Goal: Information Seeking & Learning: Find specific page/section

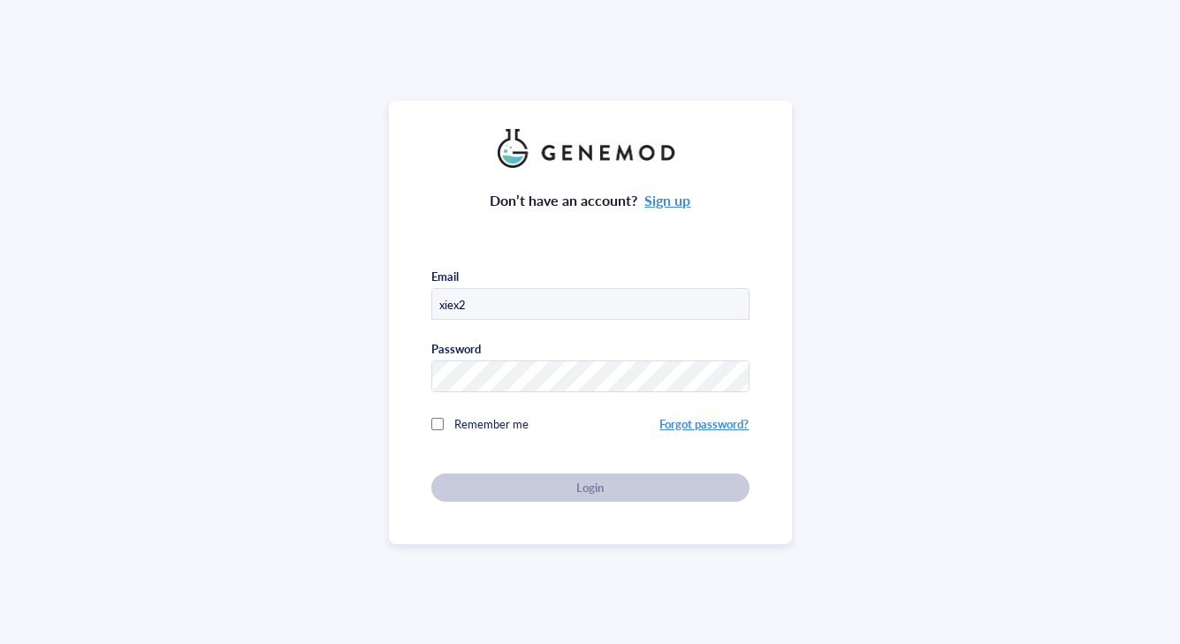
type input "[EMAIL_ADDRESS][DOMAIN_NAME]"
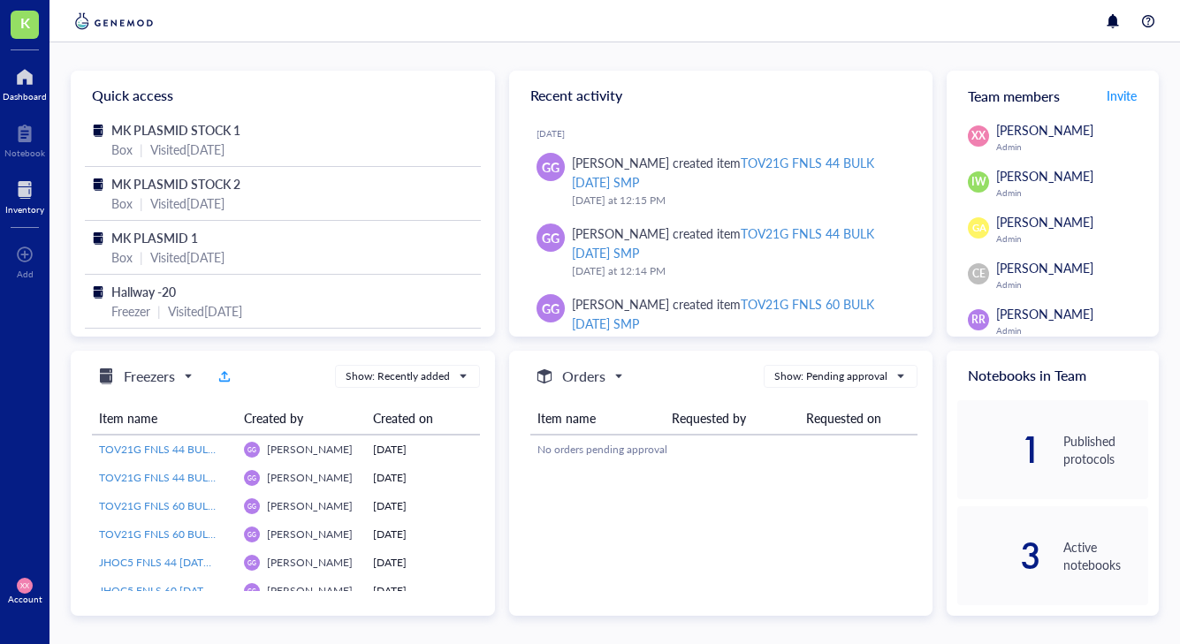
click at [19, 204] on div "Inventory" at bounding box center [24, 209] width 39 height 11
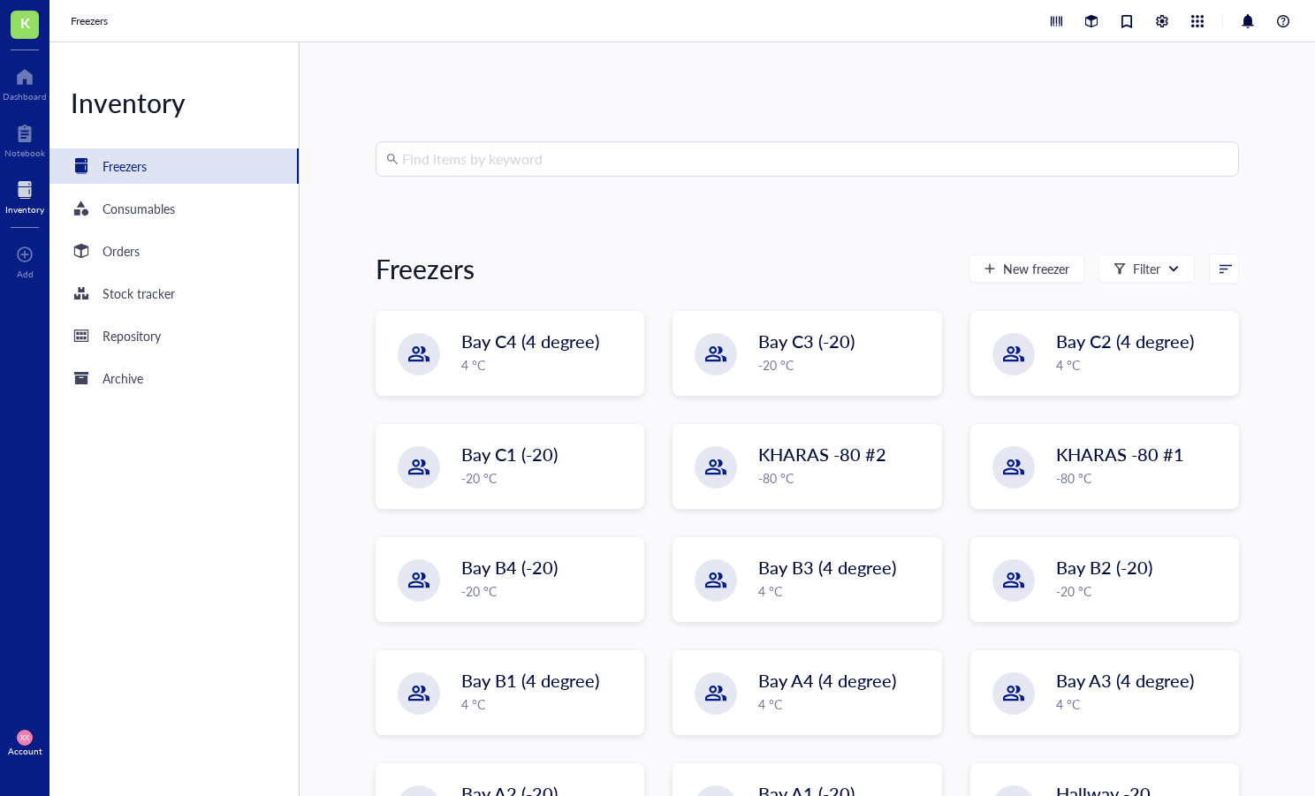
click at [575, 160] on input "search" at bounding box center [815, 159] width 826 height 34
click at [1032, 165] on input "search" at bounding box center [815, 159] width 826 height 34
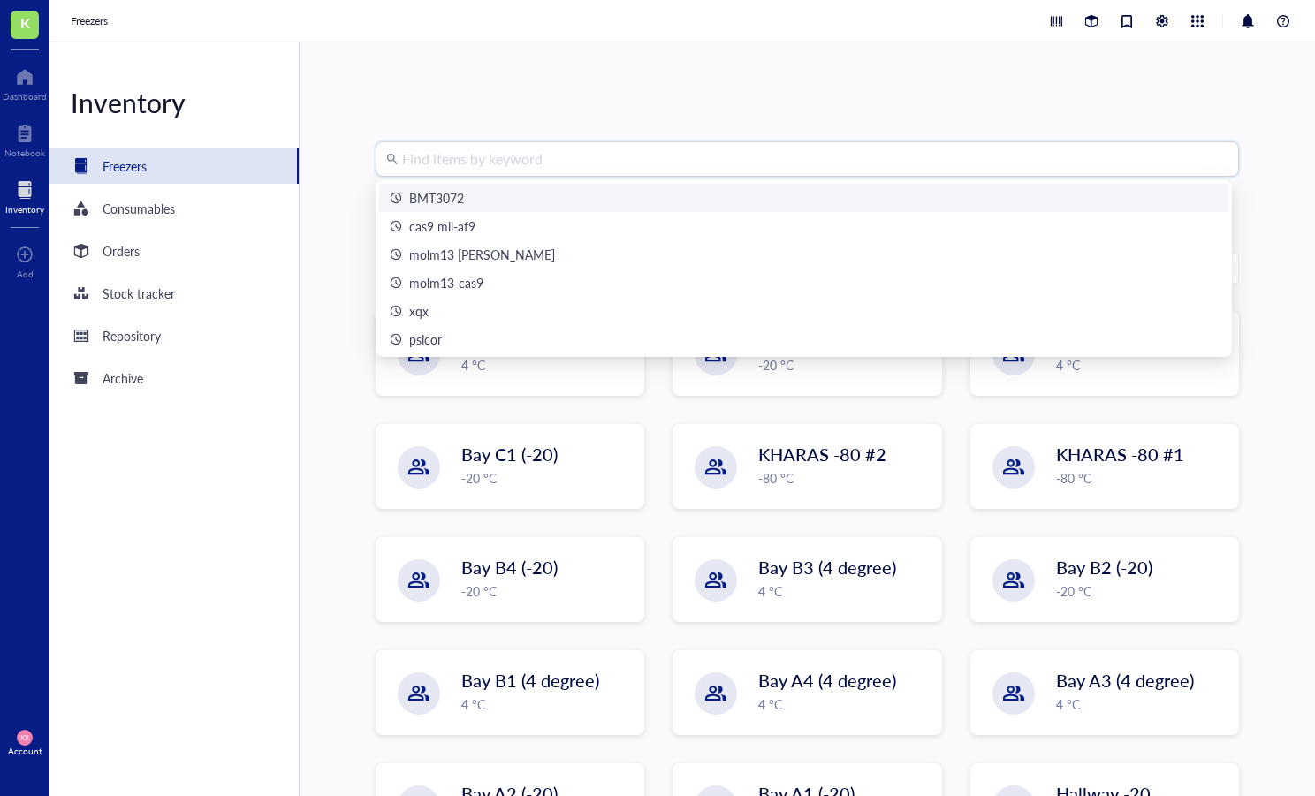
click at [567, 196] on div "BMT3072" at bounding box center [804, 197] width 828 height 19
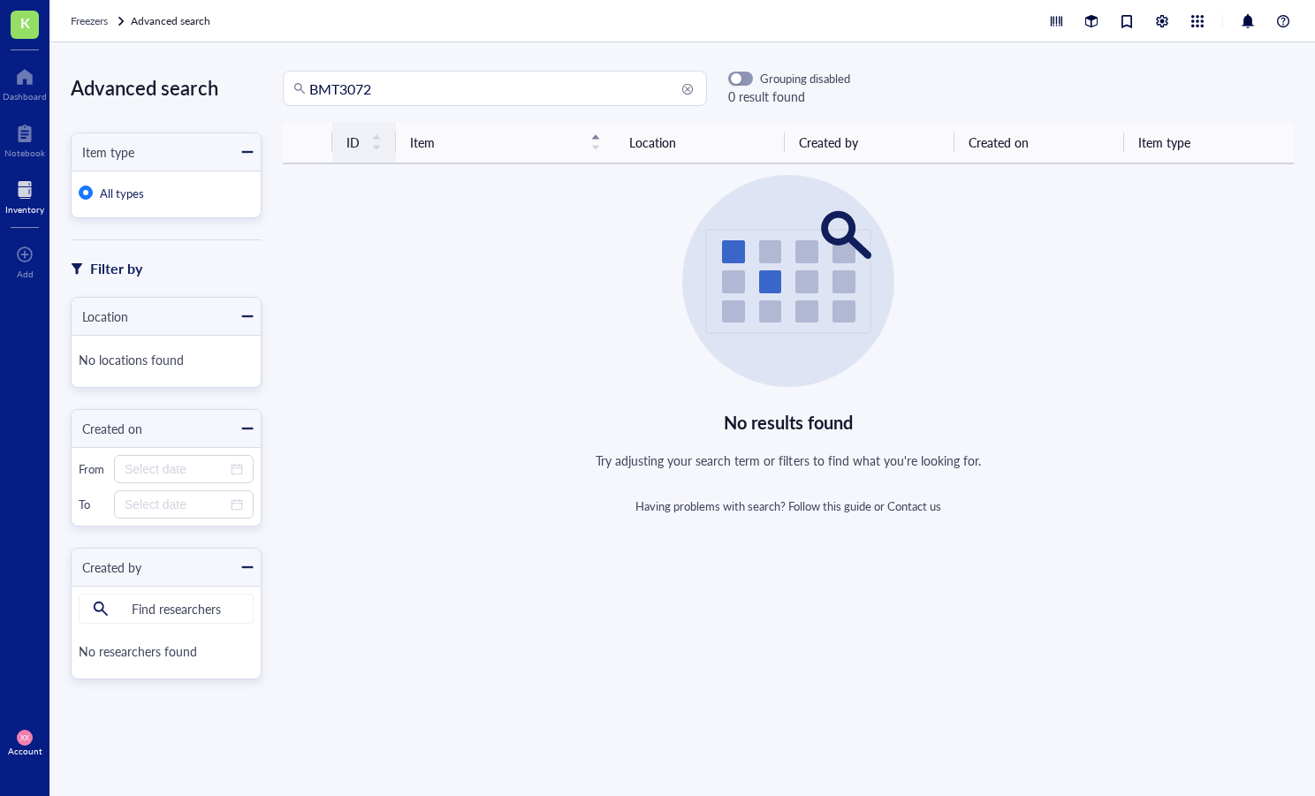
drag, startPoint x: 340, startPoint y: 87, endPoint x: 381, endPoint y: 125, distance: 55.6
click at [340, 88] on input "BMT3072" at bounding box center [502, 89] width 387 height 34
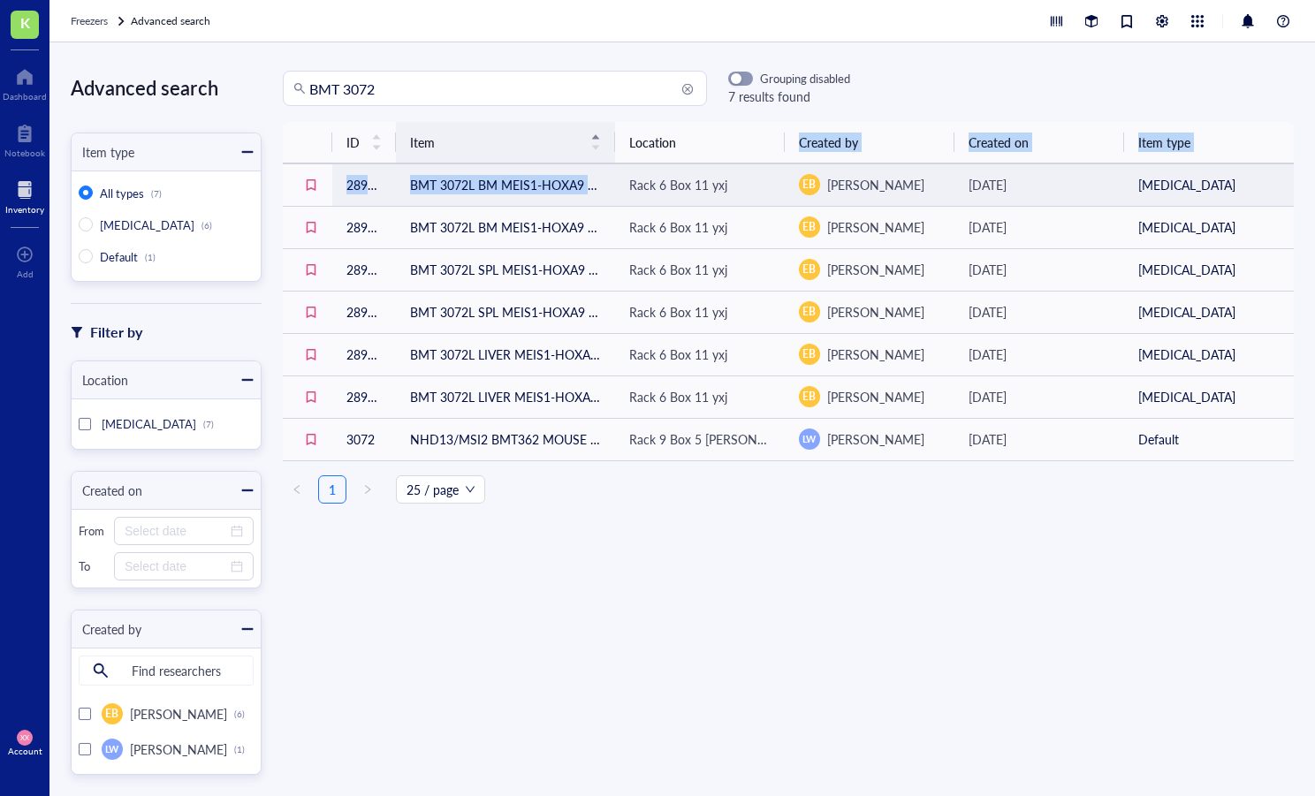
drag, startPoint x: 609, startPoint y: 160, endPoint x: 600, endPoint y: 153, distance: 11.3
click at [725, 167] on table "ID Item Location Created by Created on Item type 28987 BMT 3072L BM MEIS1-HOXA9…" at bounding box center [788, 291] width 1011 height 339
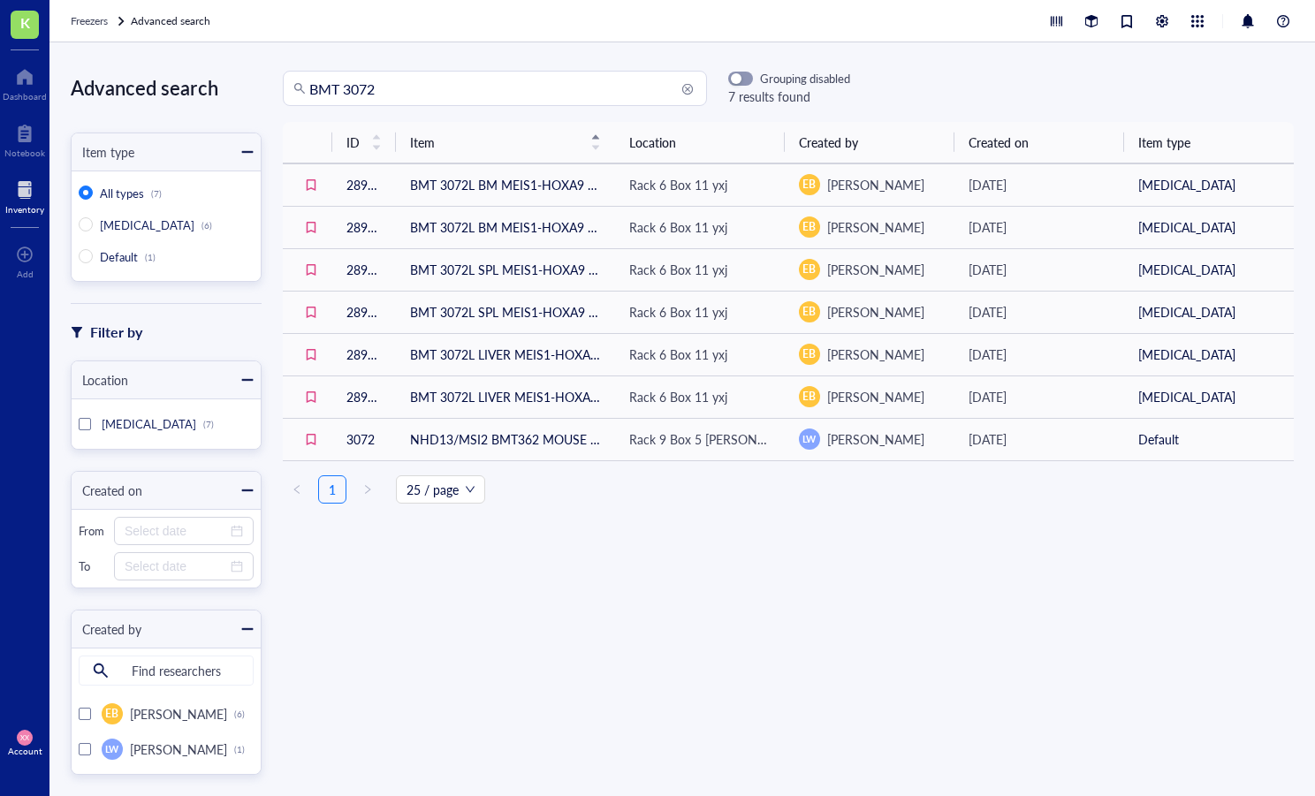
click at [787, 509] on div "ID Item Location Created by Created on Item type 28987 BMT 3072L BM MEIS1-HOXA9…" at bounding box center [788, 320] width 1011 height 396
click at [655, 535] on div "ID Item Location Created by Created on Item type 28987 BMT 3072L BM MEIS1-HOXA9…" at bounding box center [788, 428] width 1053 height 612
click at [767, 589] on div "ID Item Location Created by Created on Item type 28987 BMT 3072L BM MEIS1-HOXA9…" at bounding box center [788, 428] width 1053 height 612
drag, startPoint x: 361, startPoint y: 92, endPoint x: 448, endPoint y: 95, distance: 87.5
click at [448, 95] on input "BMT 3072" at bounding box center [502, 89] width 387 height 34
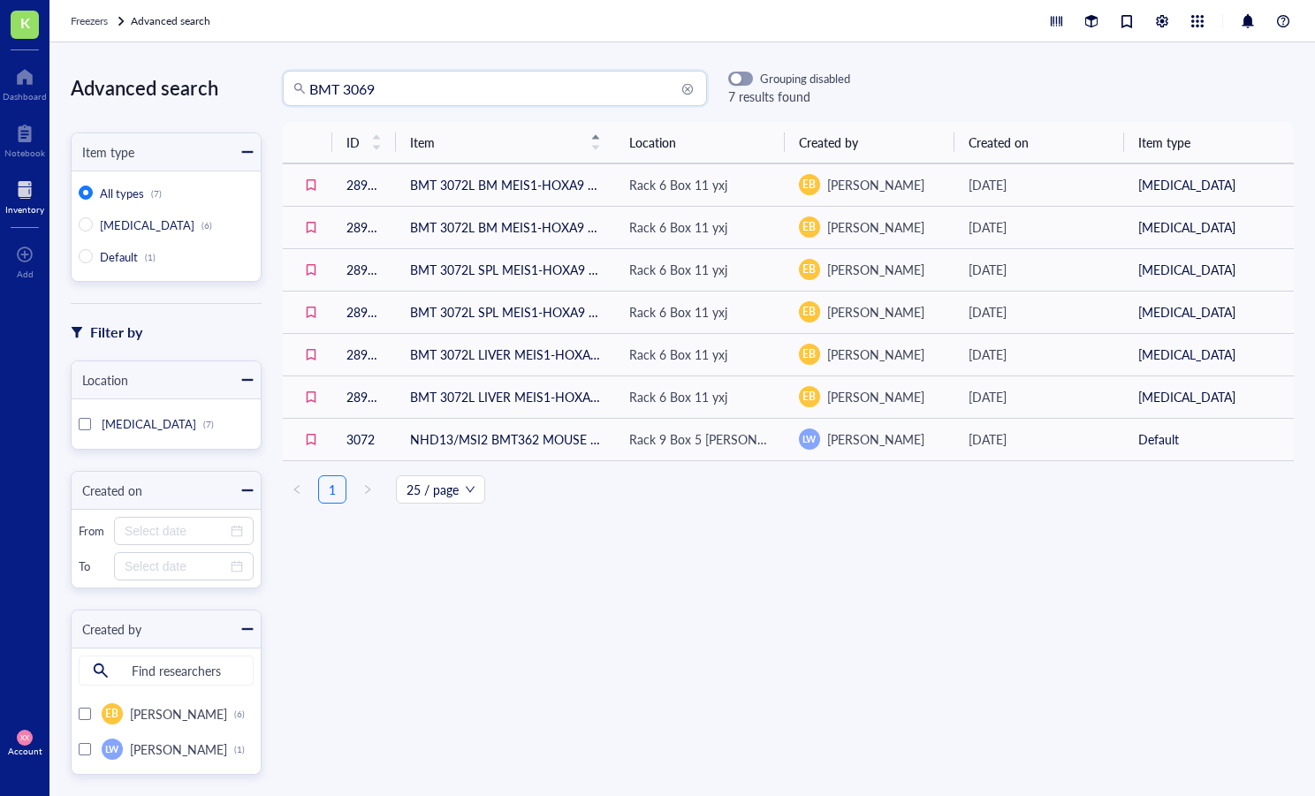
type input "BMT 3069"
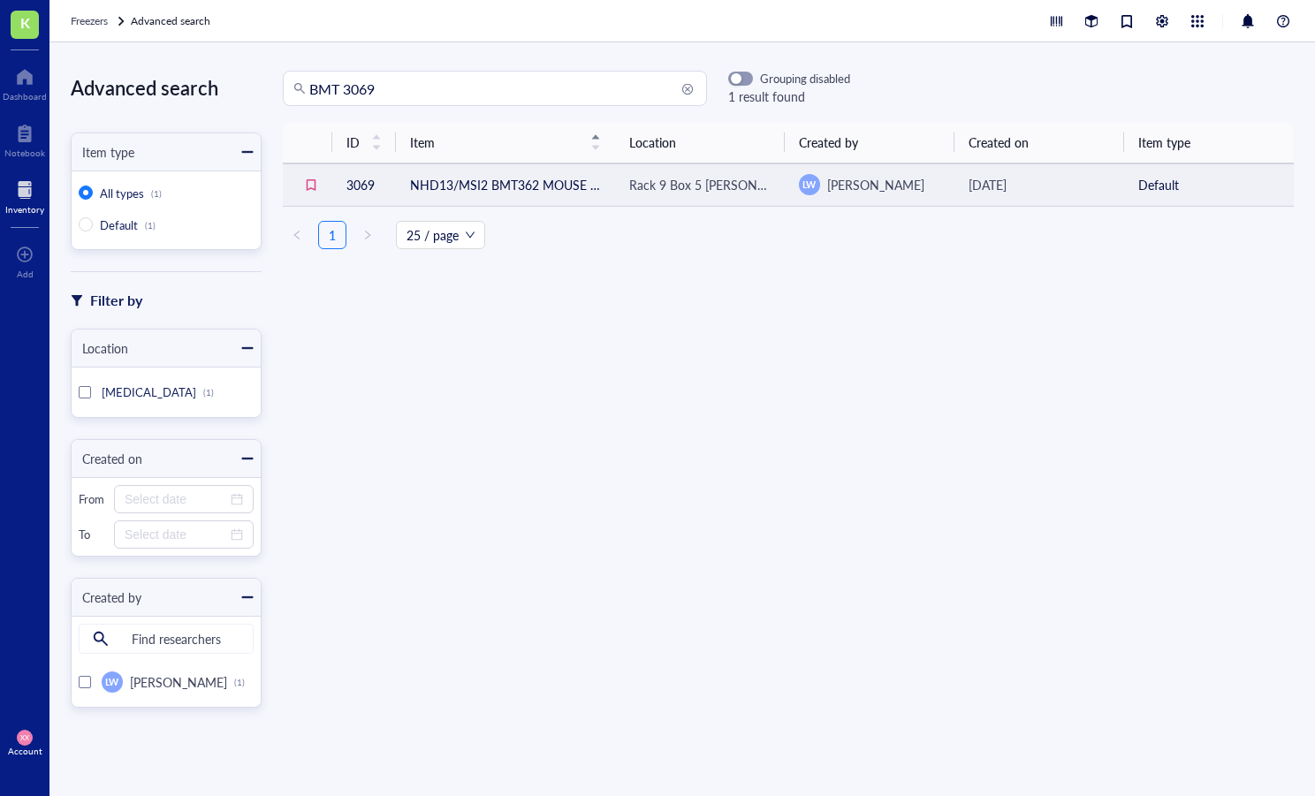
click at [558, 194] on td "NHD13/MSI2 BMT362 MOUSE #1 BM" at bounding box center [505, 184] width 219 height 42
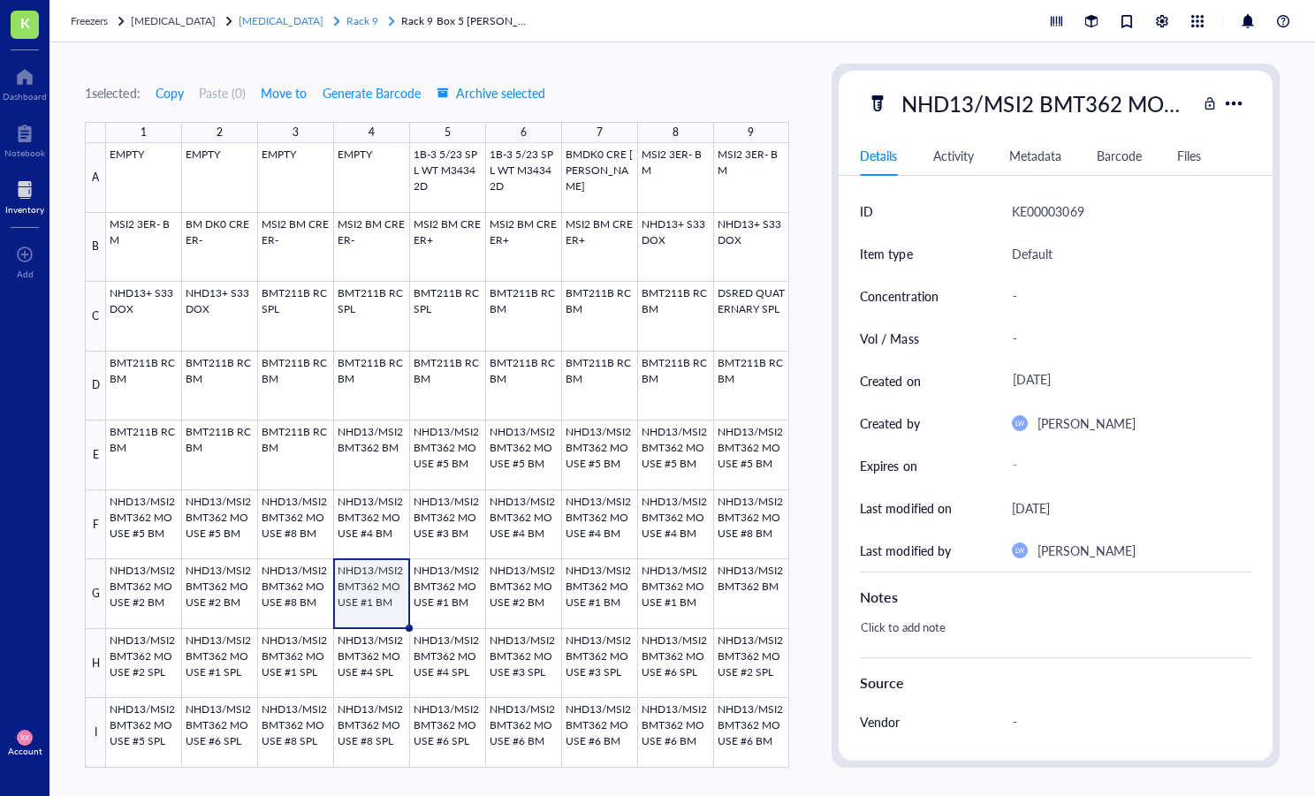
click at [346, 21] on span "Rack 9" at bounding box center [362, 20] width 32 height 15
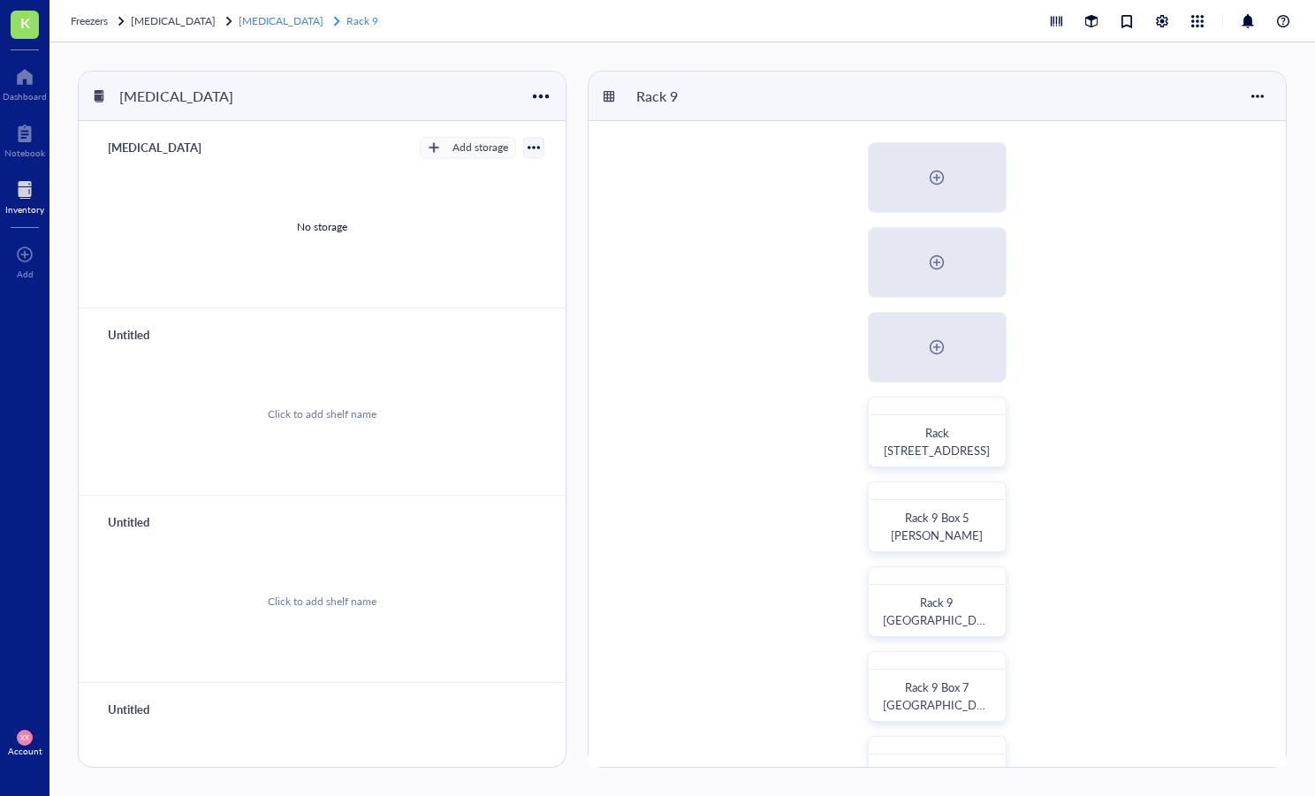
click at [267, 21] on link "[MEDICAL_DATA] Rack 9" at bounding box center [310, 21] width 143 height 18
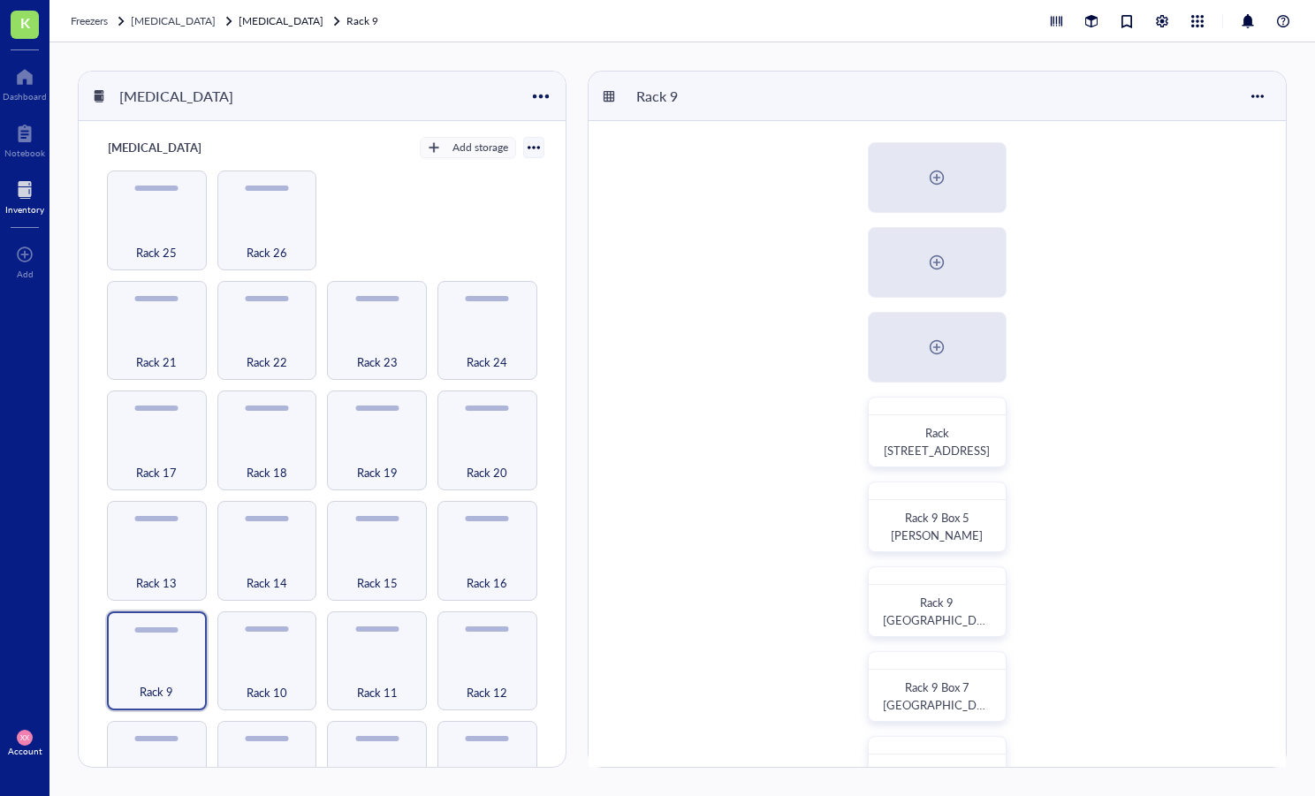
drag, startPoint x: 27, startPoint y: 186, endPoint x: 36, endPoint y: 182, distance: 9.9
click at [27, 186] on div at bounding box center [24, 190] width 39 height 28
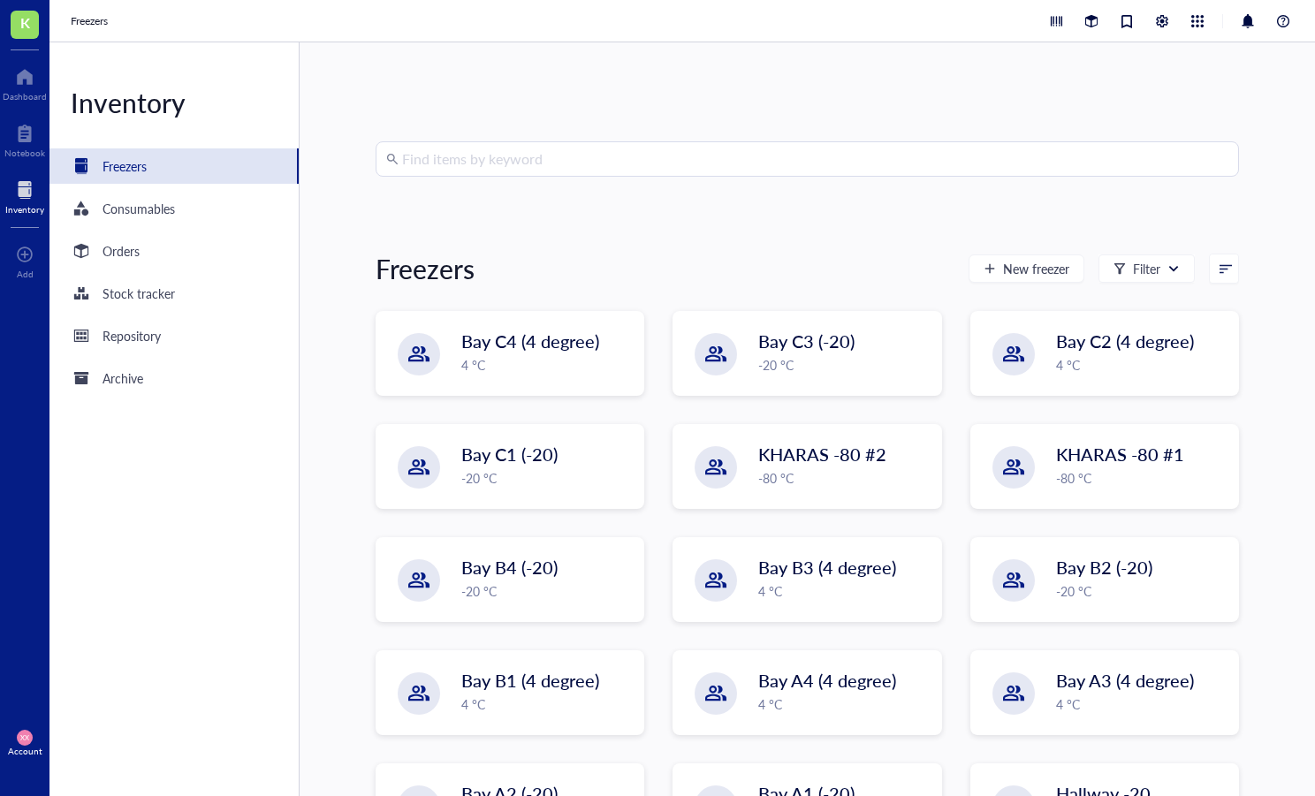
click at [479, 153] on input "search" at bounding box center [815, 159] width 826 height 34
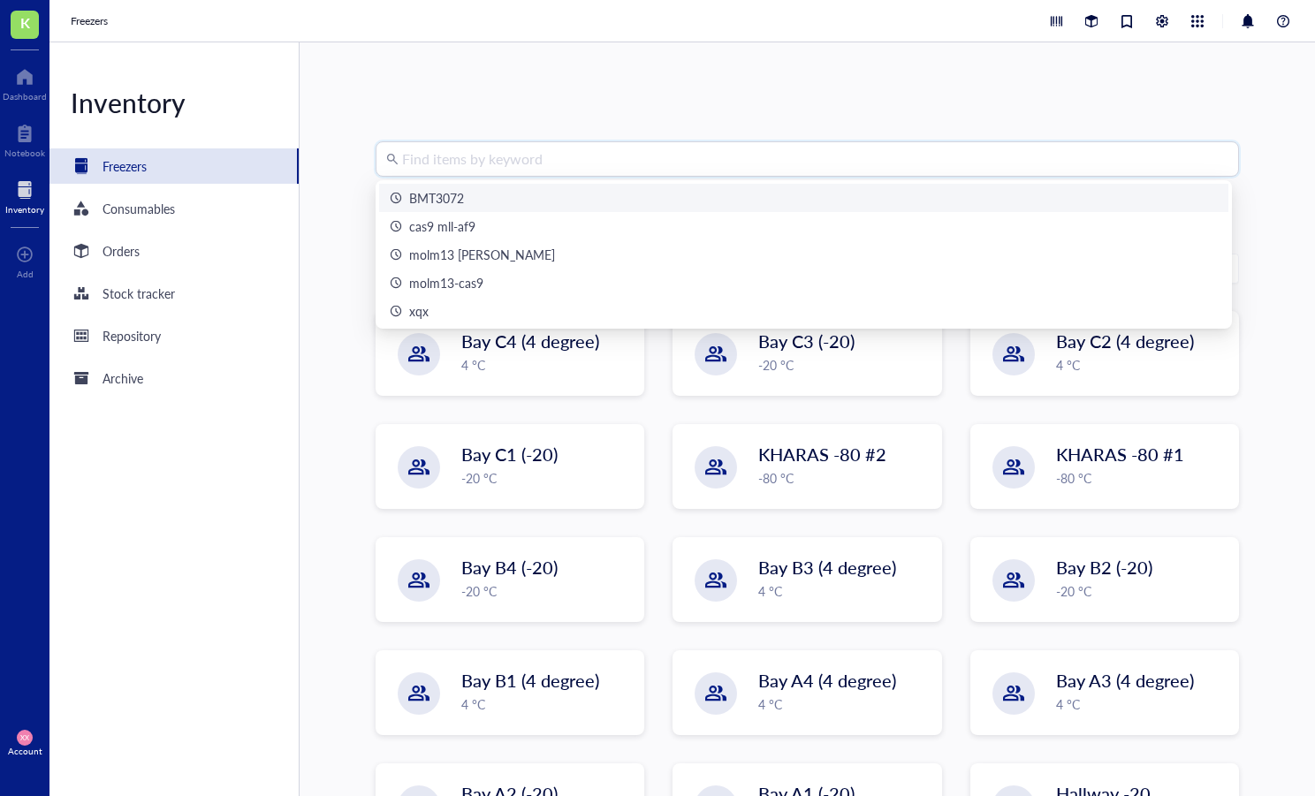
click at [486, 194] on div "BMT3072" at bounding box center [804, 197] width 828 height 19
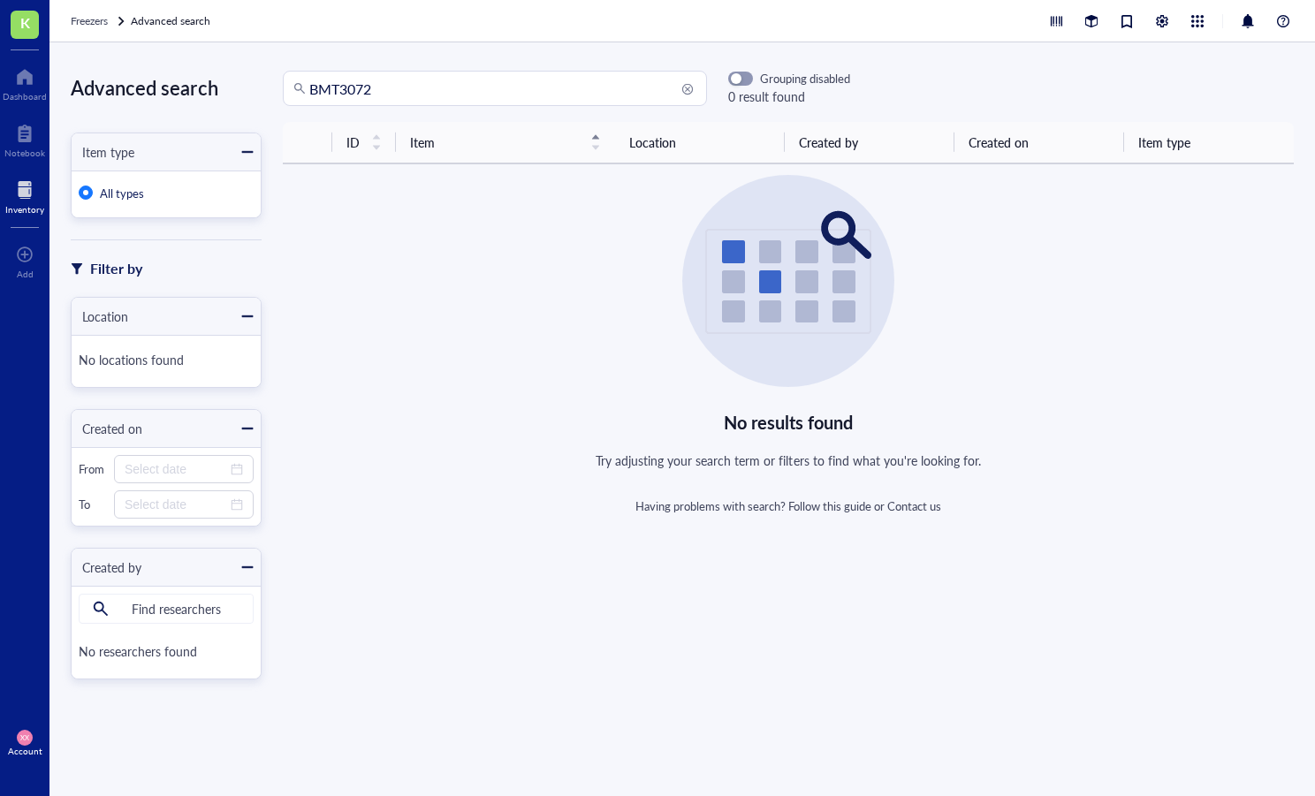
drag, startPoint x: 338, startPoint y: 87, endPoint x: 386, endPoint y: 88, distance: 48.6
click at [338, 87] on input "BMT3072" at bounding box center [502, 89] width 387 height 34
click at [399, 88] on input "BMT 3072" at bounding box center [502, 89] width 387 height 34
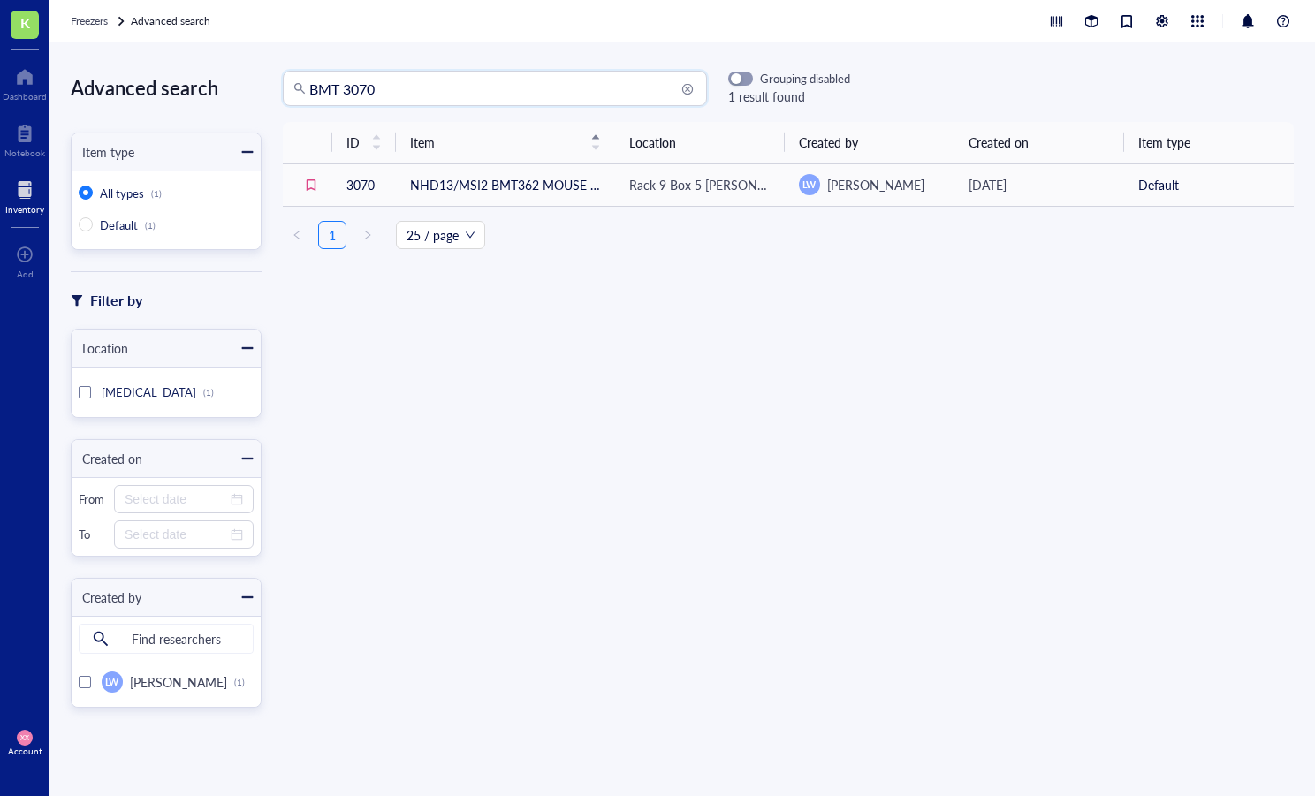
click at [398, 85] on input "BMT 3070" at bounding box center [502, 89] width 387 height 34
drag, startPoint x: 344, startPoint y: 88, endPoint x: 369, endPoint y: 101, distance: 28.5
click at [345, 89] on input "BMT 3071" at bounding box center [502, 89] width 387 height 34
type input "BMT3071"
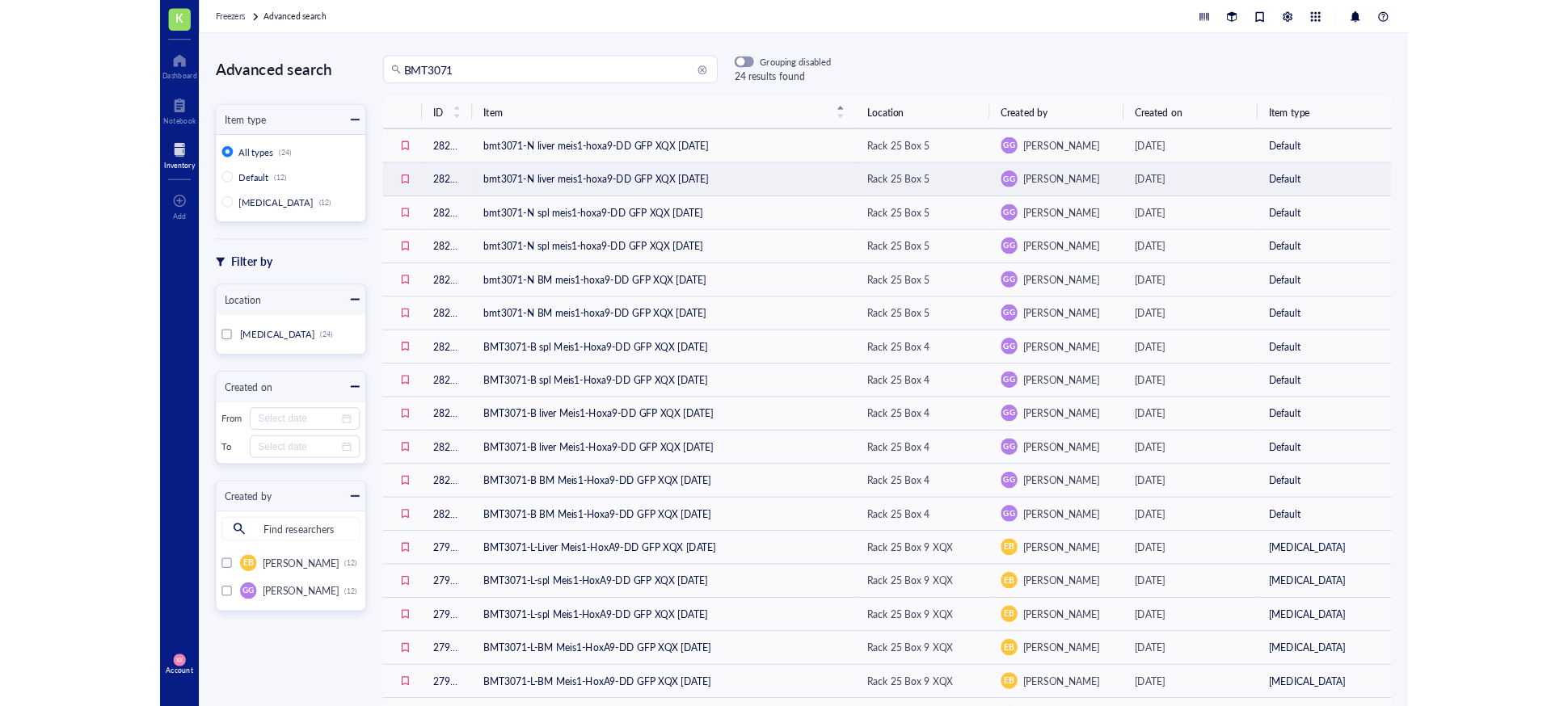
scroll to position [5, 0]
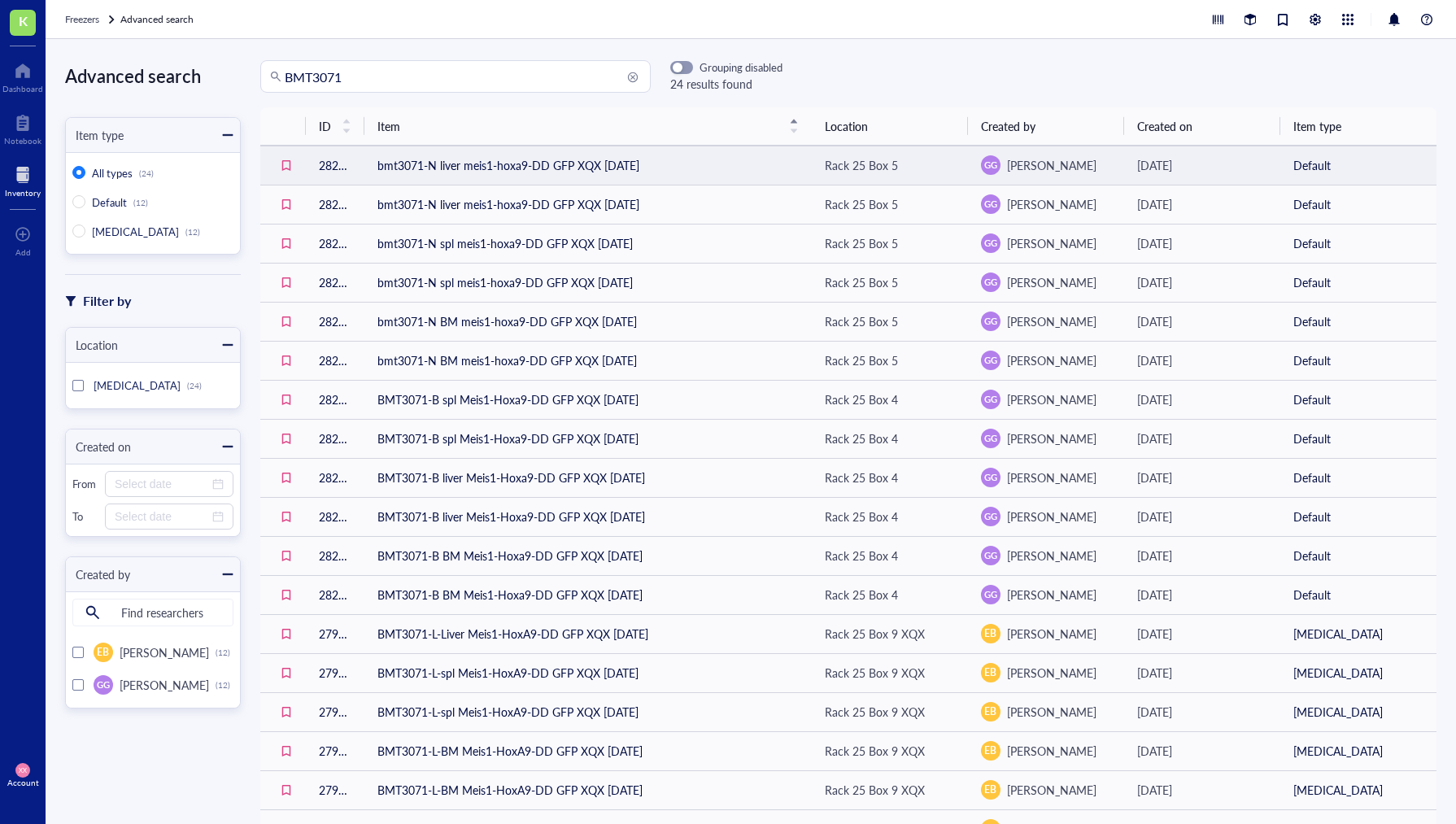
click at [582, 165] on td "bmt3071-N liver meis1-hoxa9-DD GFP XQX [DATE]" at bounding box center [588, 165] width 447 height 39
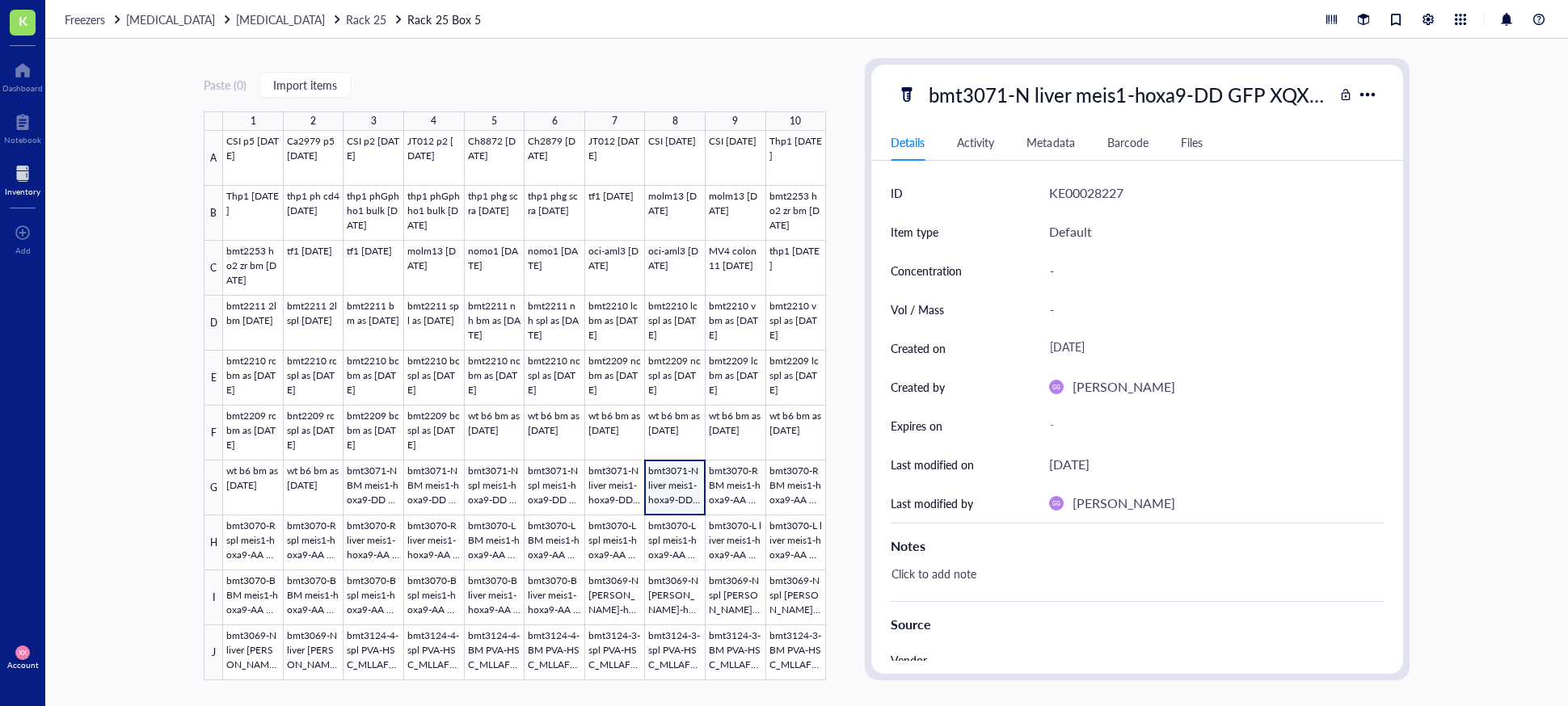
click at [14, 187] on div "Inventory" at bounding box center [22, 191] width 36 height 10
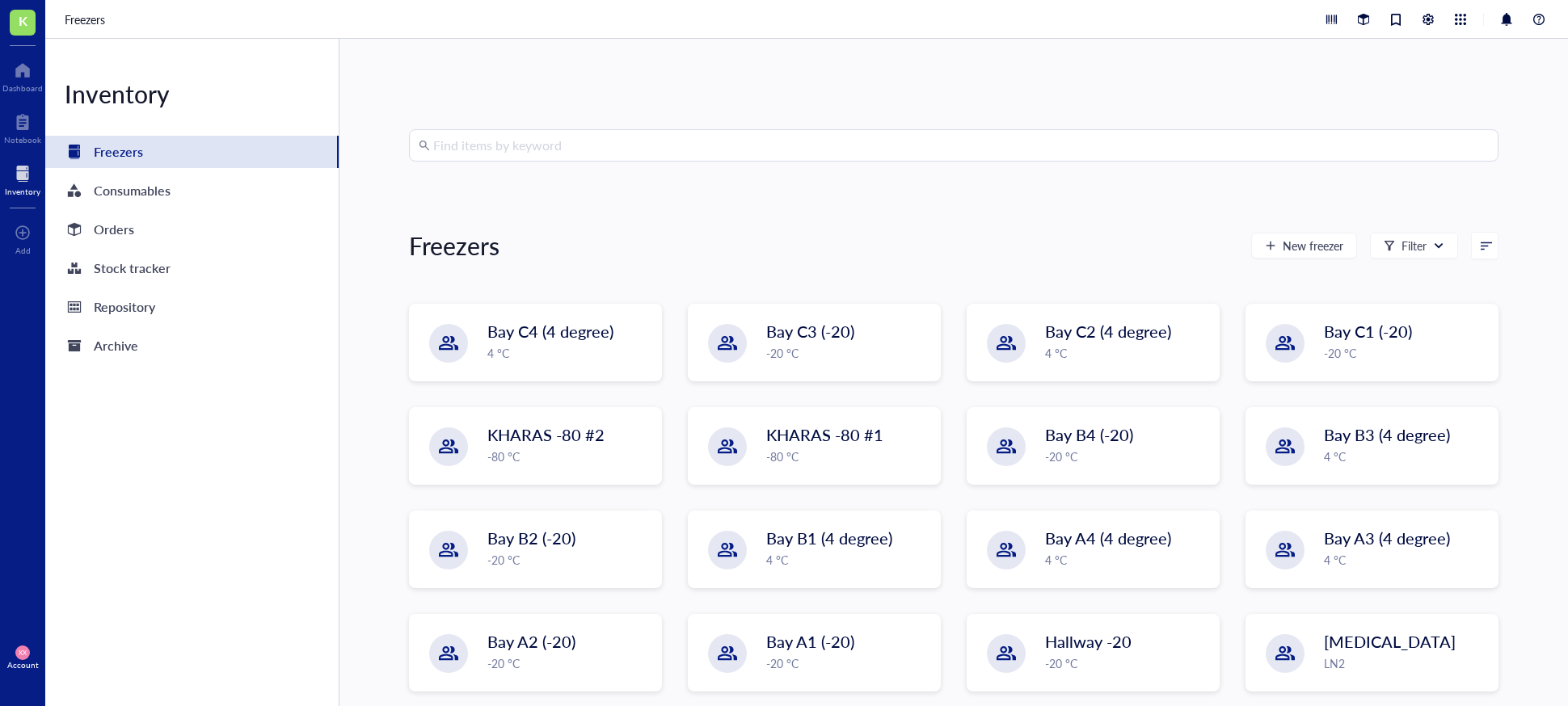
click at [493, 139] on input "search" at bounding box center [961, 145] width 1056 height 31
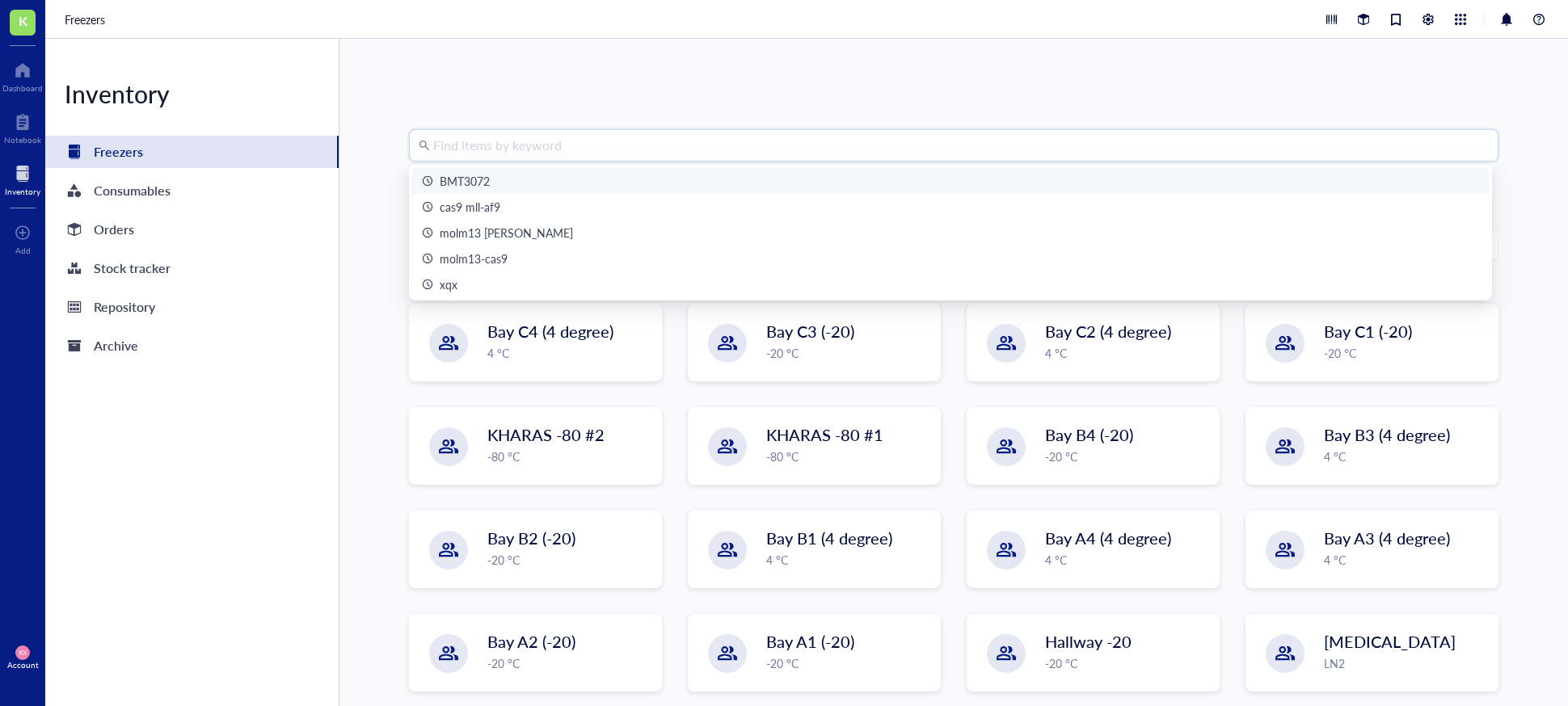
click at [486, 179] on div "BMT3072" at bounding box center [465, 180] width 50 height 17
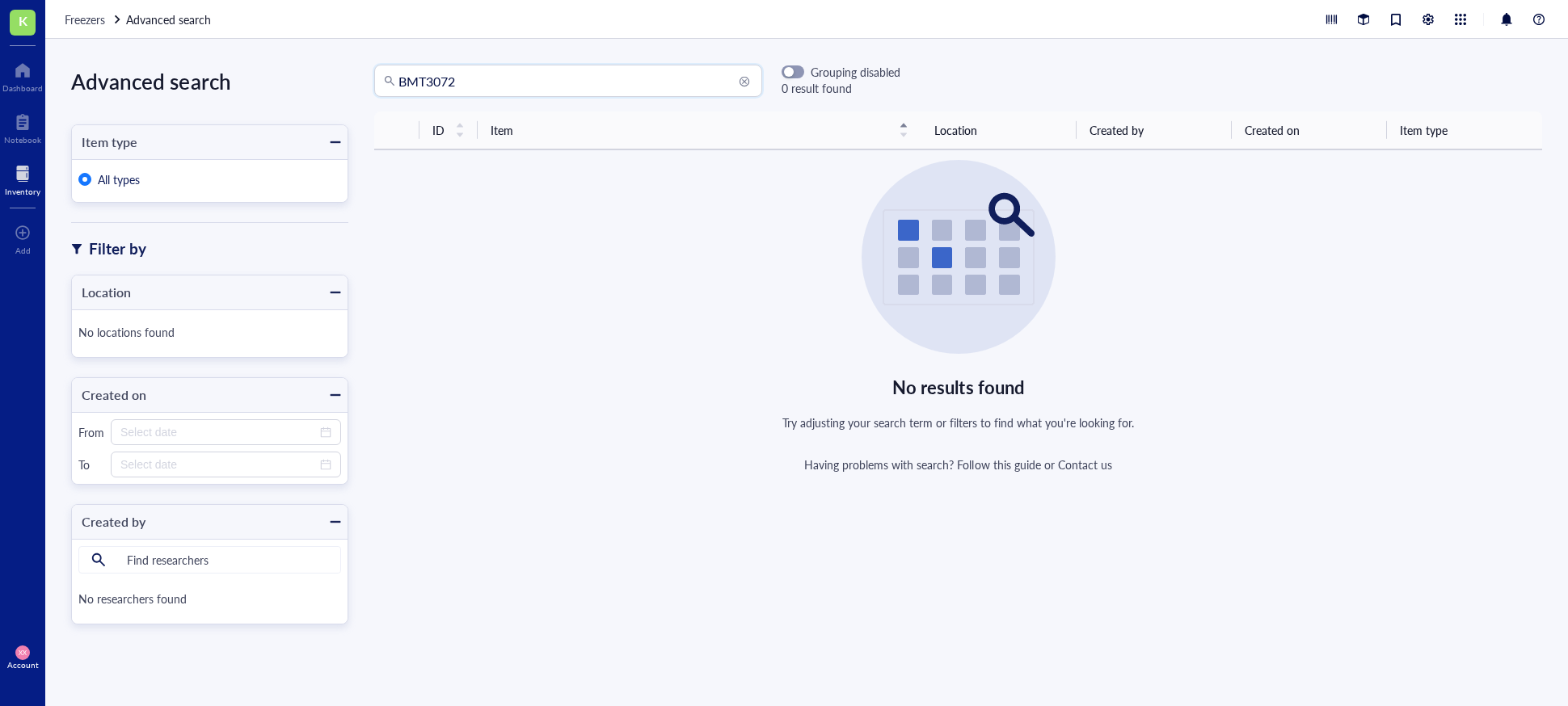
click at [462, 75] on input "BMT3072" at bounding box center [575, 81] width 354 height 31
drag, startPoint x: 427, startPoint y: 80, endPoint x: 552, endPoint y: 129, distance: 134.3
click at [427, 80] on input "BMT3072" at bounding box center [575, 81] width 354 height 31
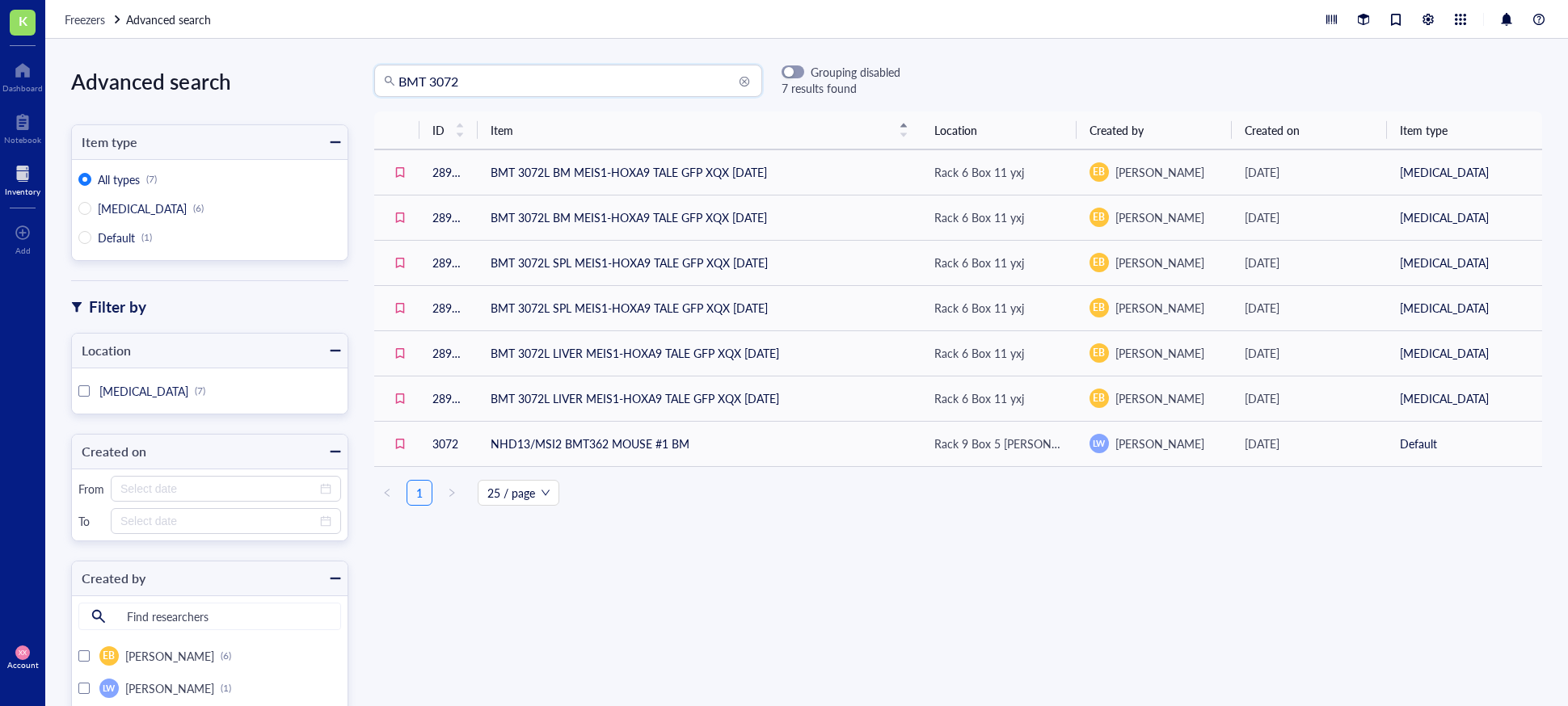
drag, startPoint x: 429, startPoint y: 80, endPoint x: 335, endPoint y: 81, distance: 94.0
click at [330, 80] on div "Advanced search Item type All types (7) [MEDICAL_DATA] (6) Default (1) Filter b…" at bounding box center [806, 372] width 1523 height 668
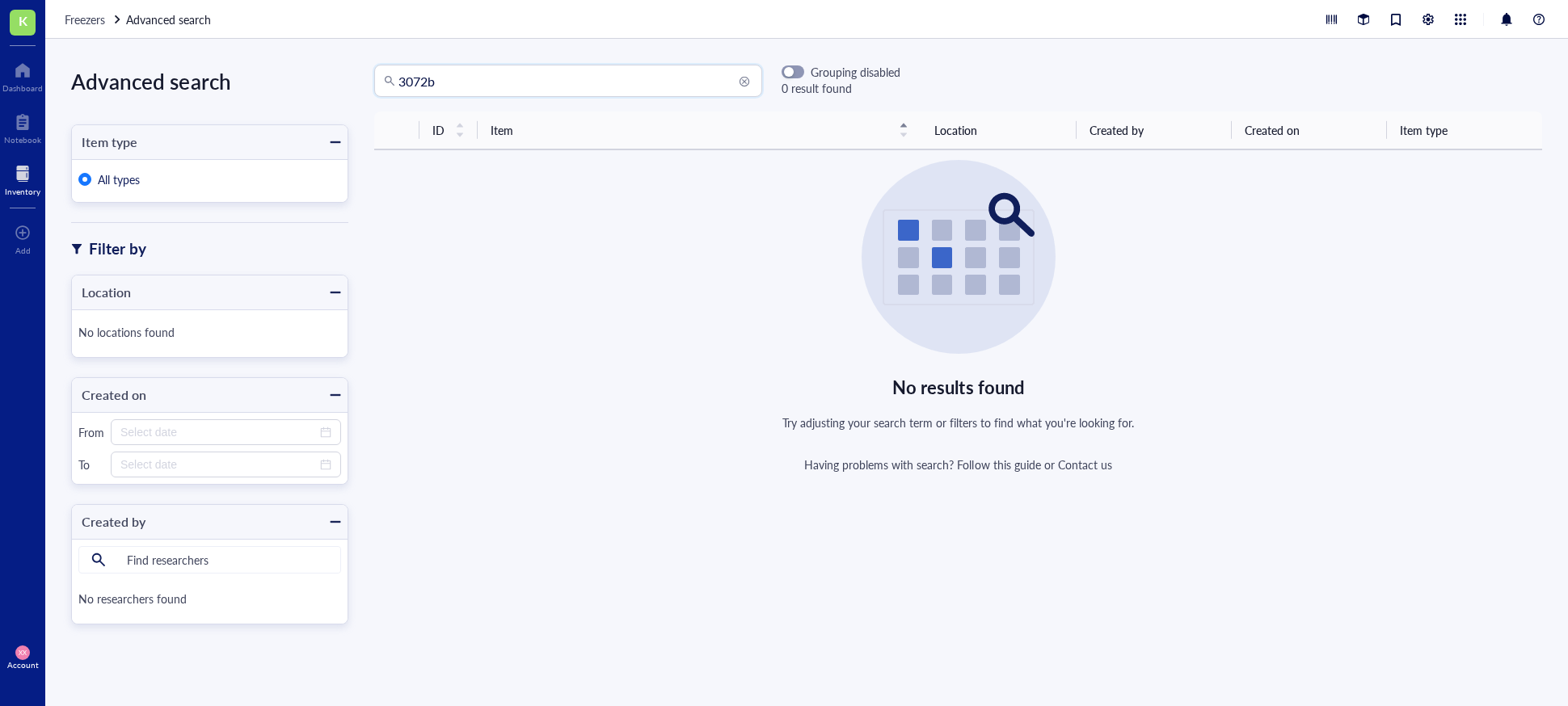
drag, startPoint x: 448, startPoint y: 80, endPoint x: 385, endPoint y: 80, distance: 63.0
click at [385, 80] on div "3072b" at bounding box center [568, 80] width 388 height 32
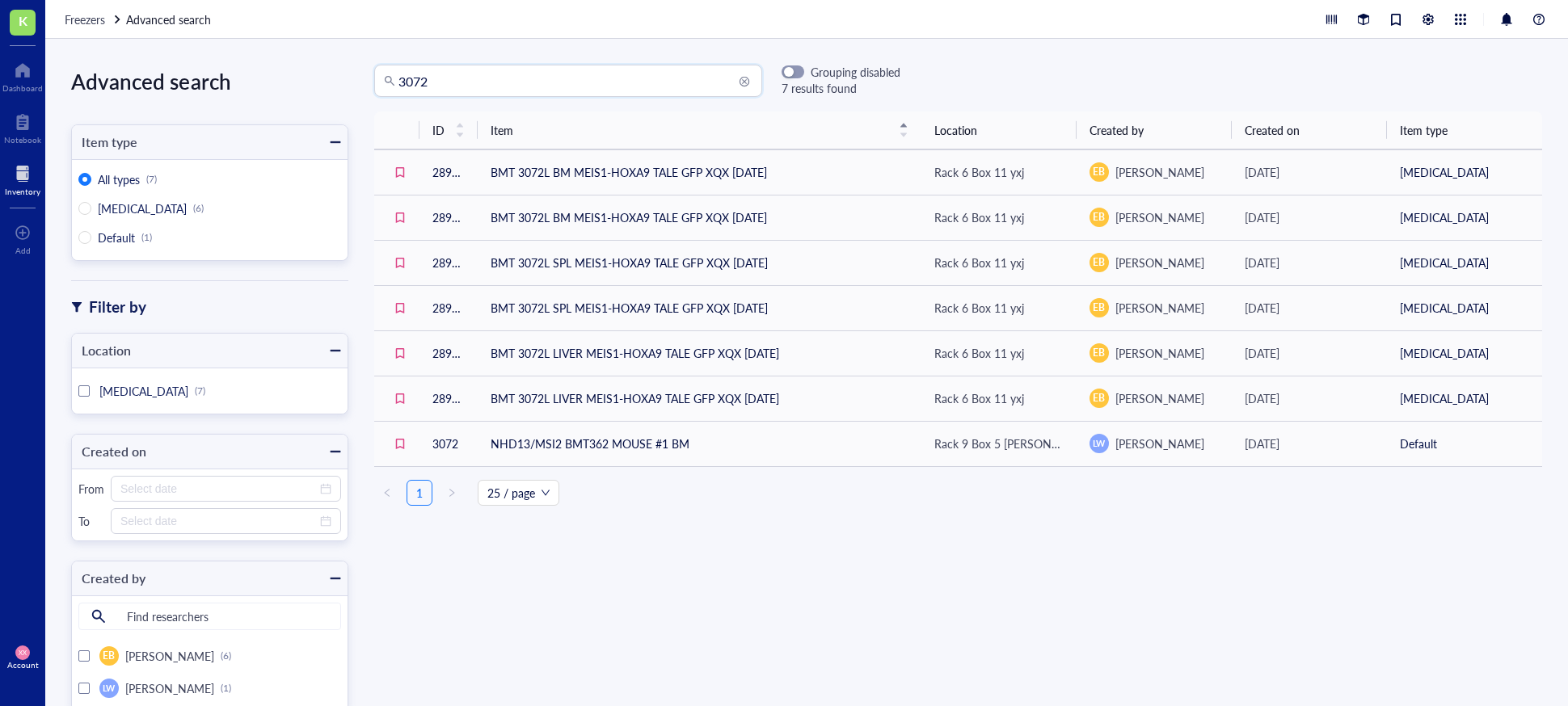
drag, startPoint x: 407, startPoint y: 80, endPoint x: 390, endPoint y: 83, distance: 17.3
click at [390, 83] on div "3072" at bounding box center [568, 80] width 388 height 32
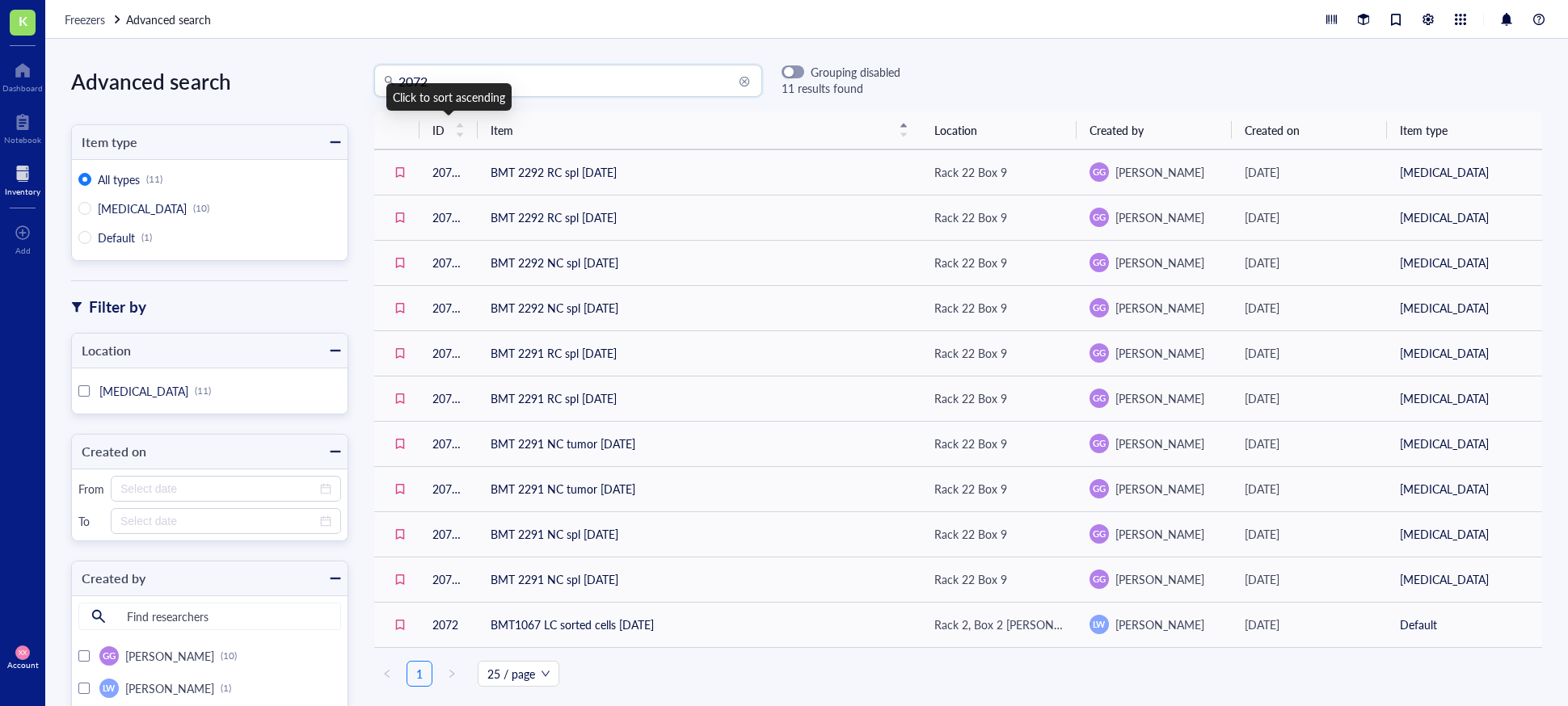
click at [457, 80] on input "2072" at bounding box center [575, 81] width 354 height 31
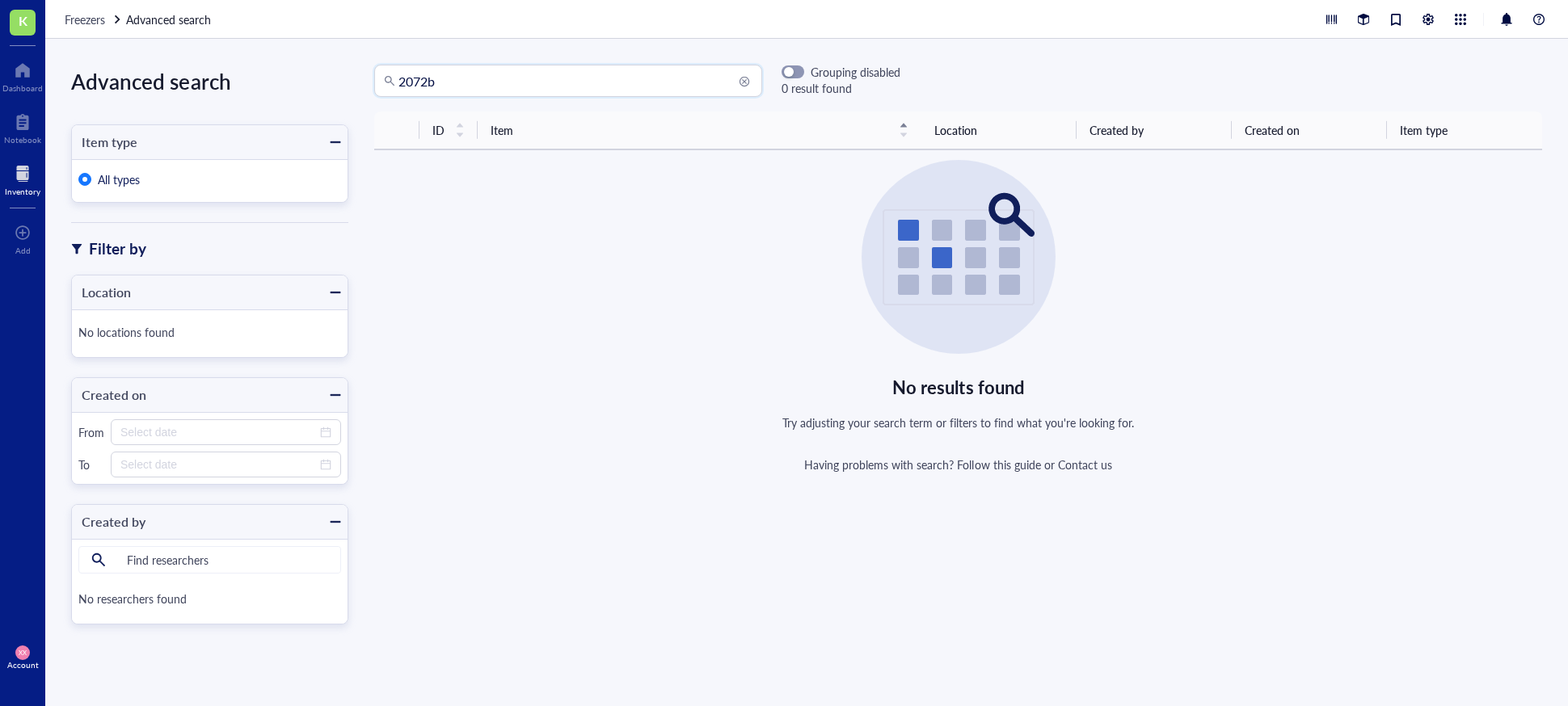
drag, startPoint x: 483, startPoint y: 80, endPoint x: 465, endPoint y: 74, distance: 19.0
click at [332, 71] on div "Advanced search Item type All types Filter by Location No locations found Creat…" at bounding box center [806, 372] width 1523 height 668
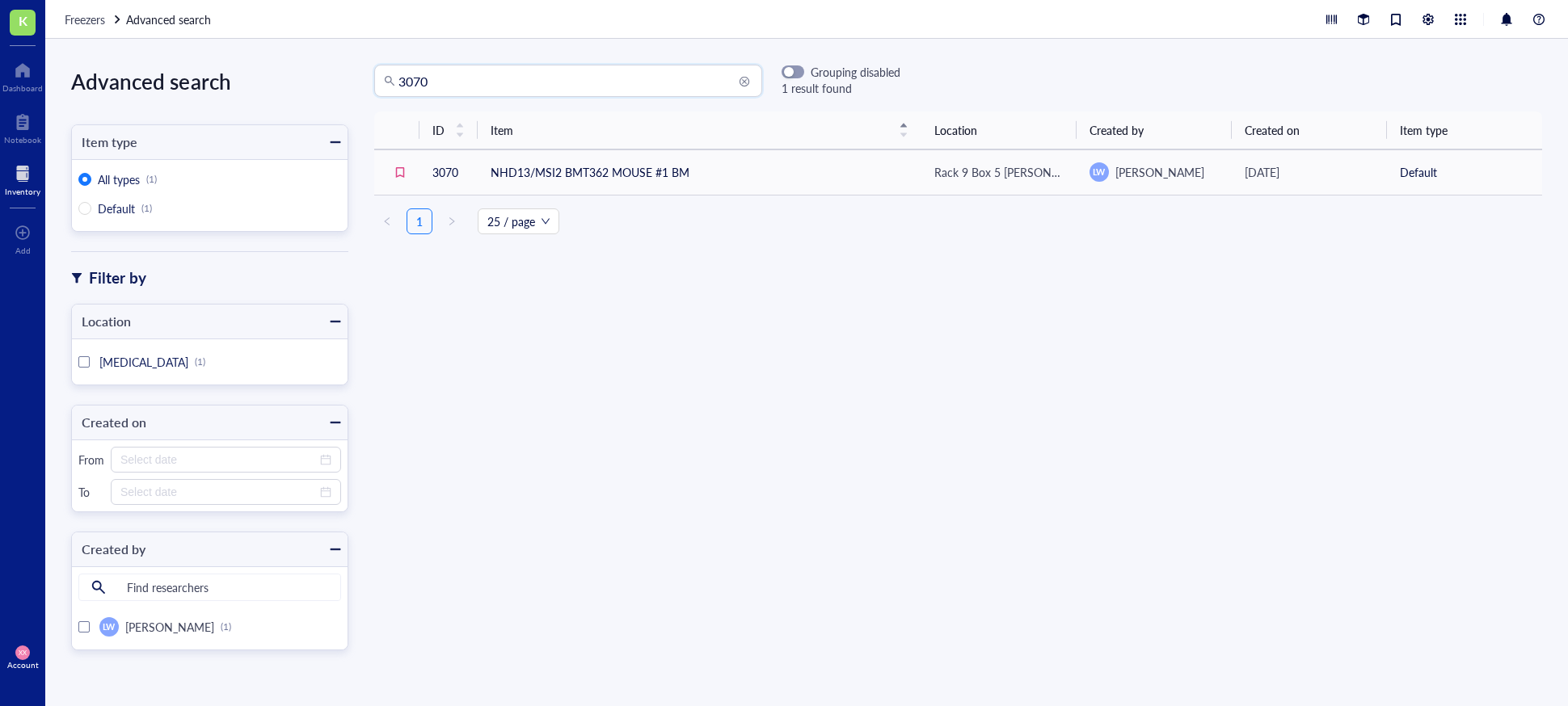
drag, startPoint x: 398, startPoint y: 83, endPoint x: 424, endPoint y: 91, distance: 27.2
click at [398, 83] on div "3070" at bounding box center [568, 80] width 388 height 32
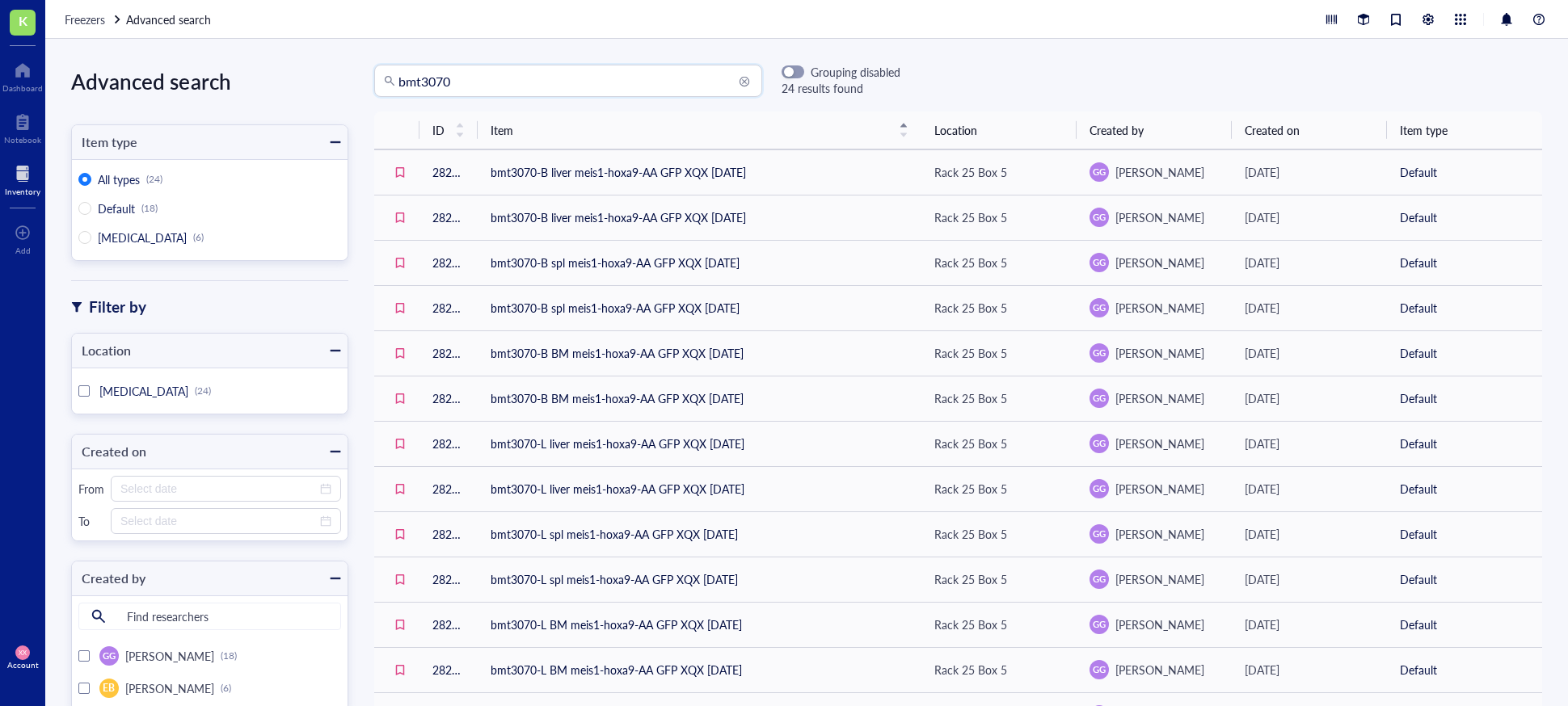
click at [486, 80] on input "bmt3070" at bounding box center [575, 81] width 354 height 31
drag, startPoint x: 486, startPoint y: 80, endPoint x: 365, endPoint y: 73, distance: 121.2
click at [365, 73] on div "bmt3070 bmt3070 Grouping disabled 24 results found" at bounding box center [625, 80] width 553 height 32
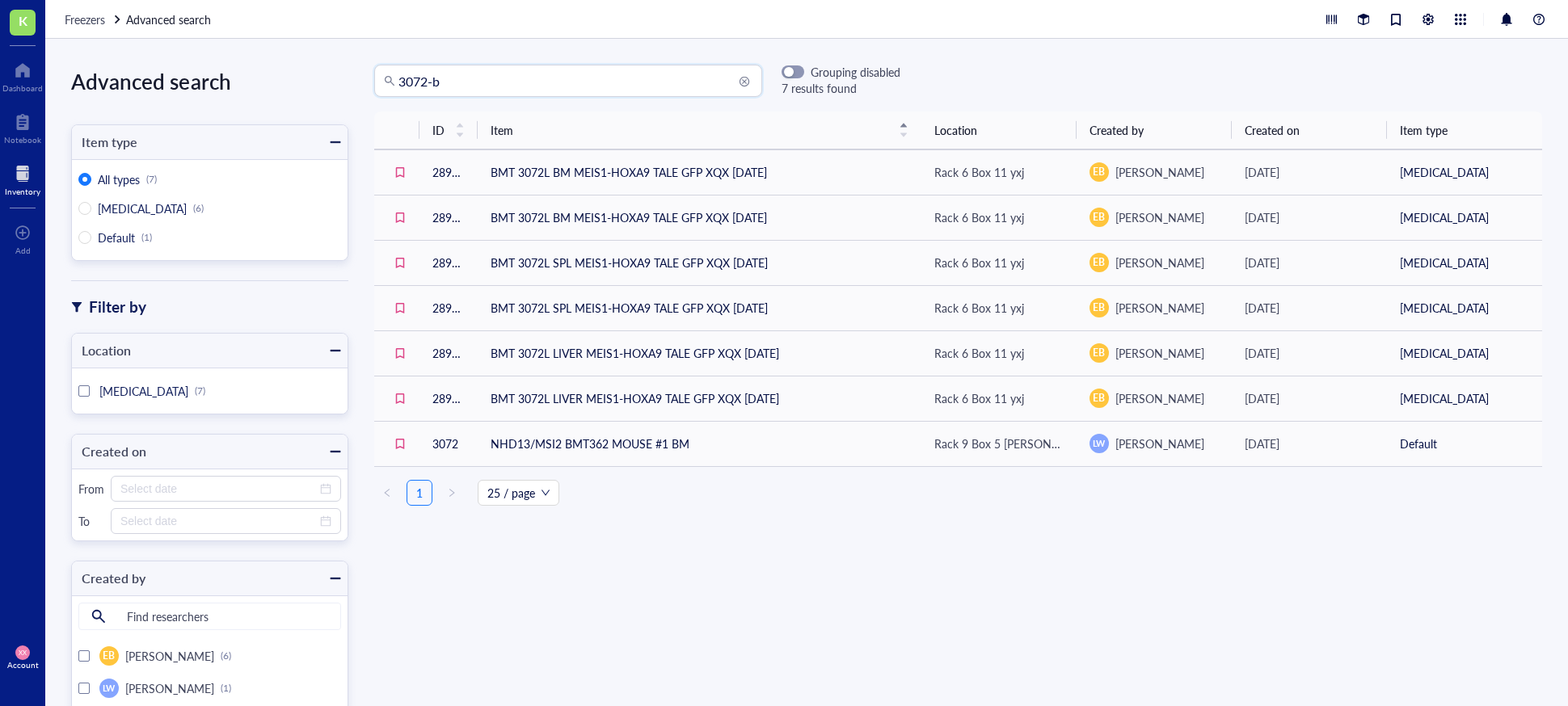
drag, startPoint x: 429, startPoint y: 80, endPoint x: 353, endPoint y: 83, distance: 76.1
click at [343, 84] on div "Advanced search Item type All types (7) [MEDICAL_DATA] (6) Default (1) Filter b…" at bounding box center [806, 372] width 1523 height 668
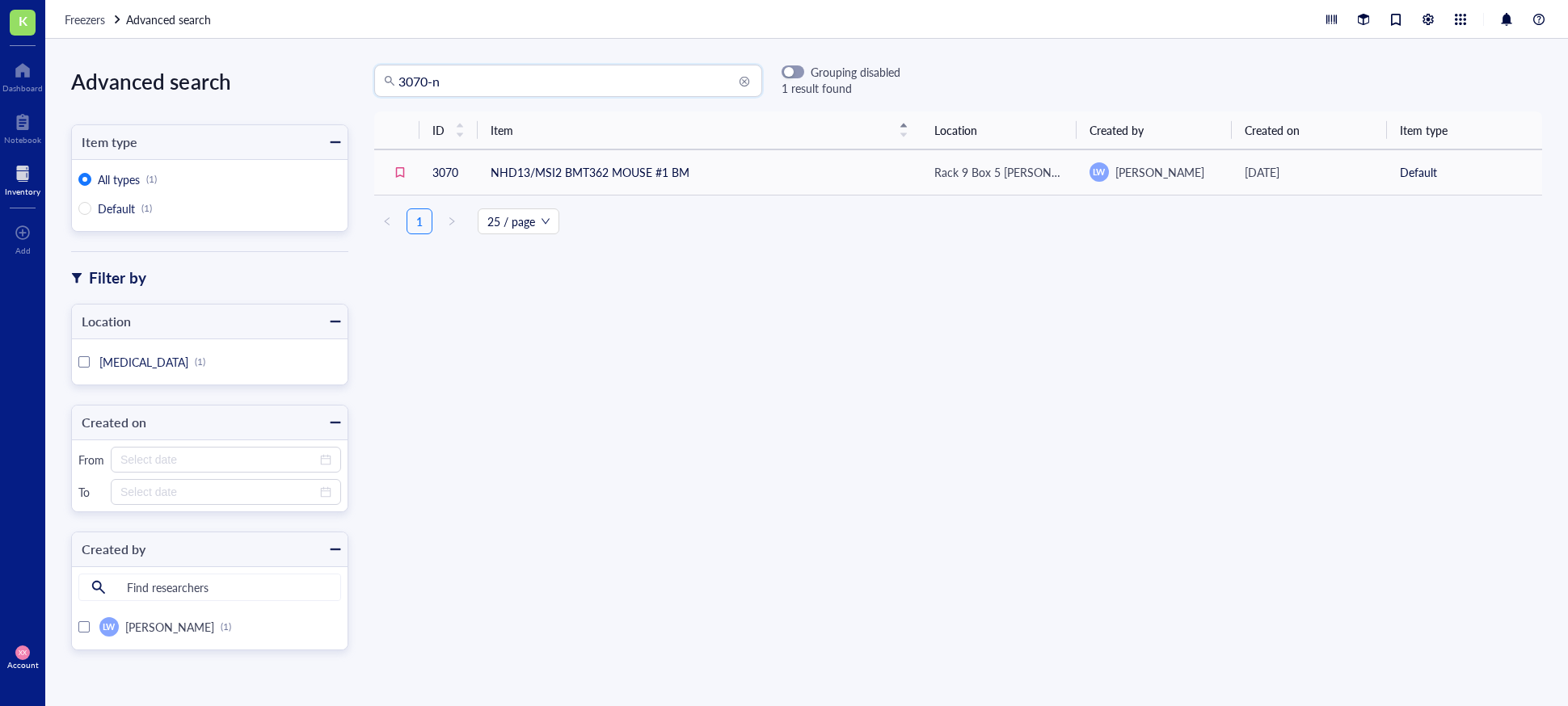
drag, startPoint x: 456, startPoint y: 80, endPoint x: 307, endPoint y: 71, distance: 149.3
click at [307, 71] on div "Advanced search Item type All types (1) Default (1) Filter by Location [MEDICAL…" at bounding box center [806, 372] width 1523 height 668
drag, startPoint x: 422, startPoint y: 80, endPoint x: 414, endPoint y: 89, distance: 12.0
click at [420, 83] on input "bmt 3070" at bounding box center [575, 81] width 354 height 31
type input "bmt3070"
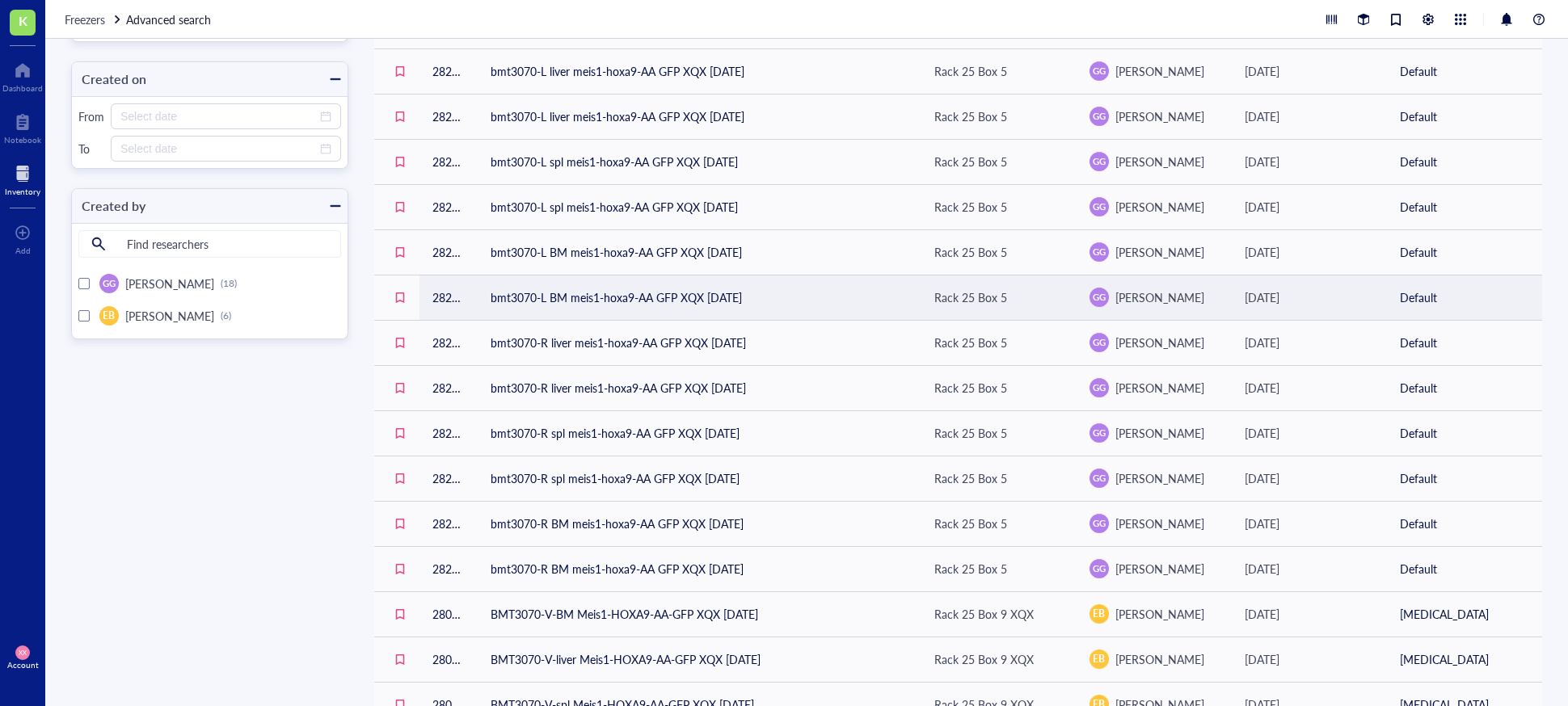
scroll to position [371, 0]
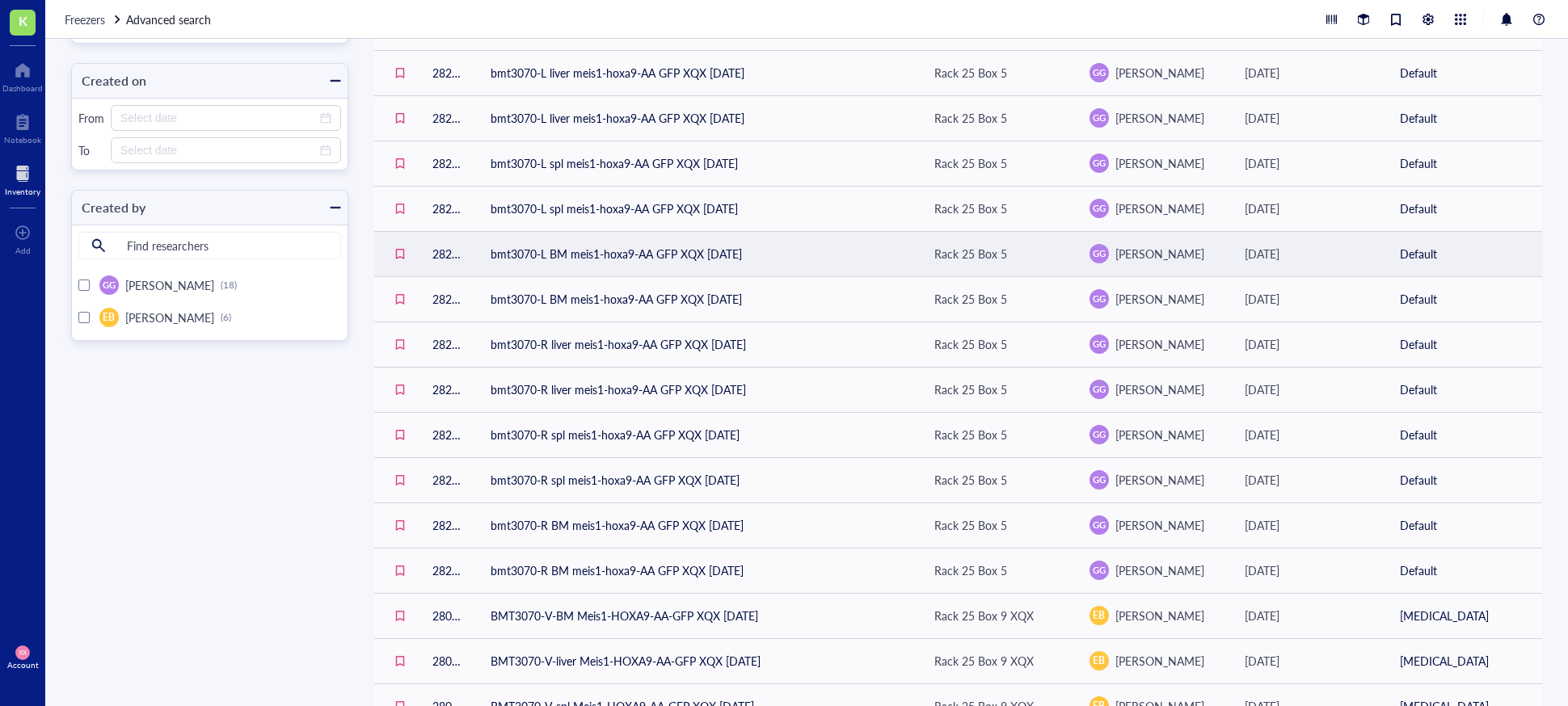
click at [712, 262] on td "bmt3070-L BM meis1-hoxa9-AA GFP XQX [DATE]" at bounding box center [699, 253] width 444 height 45
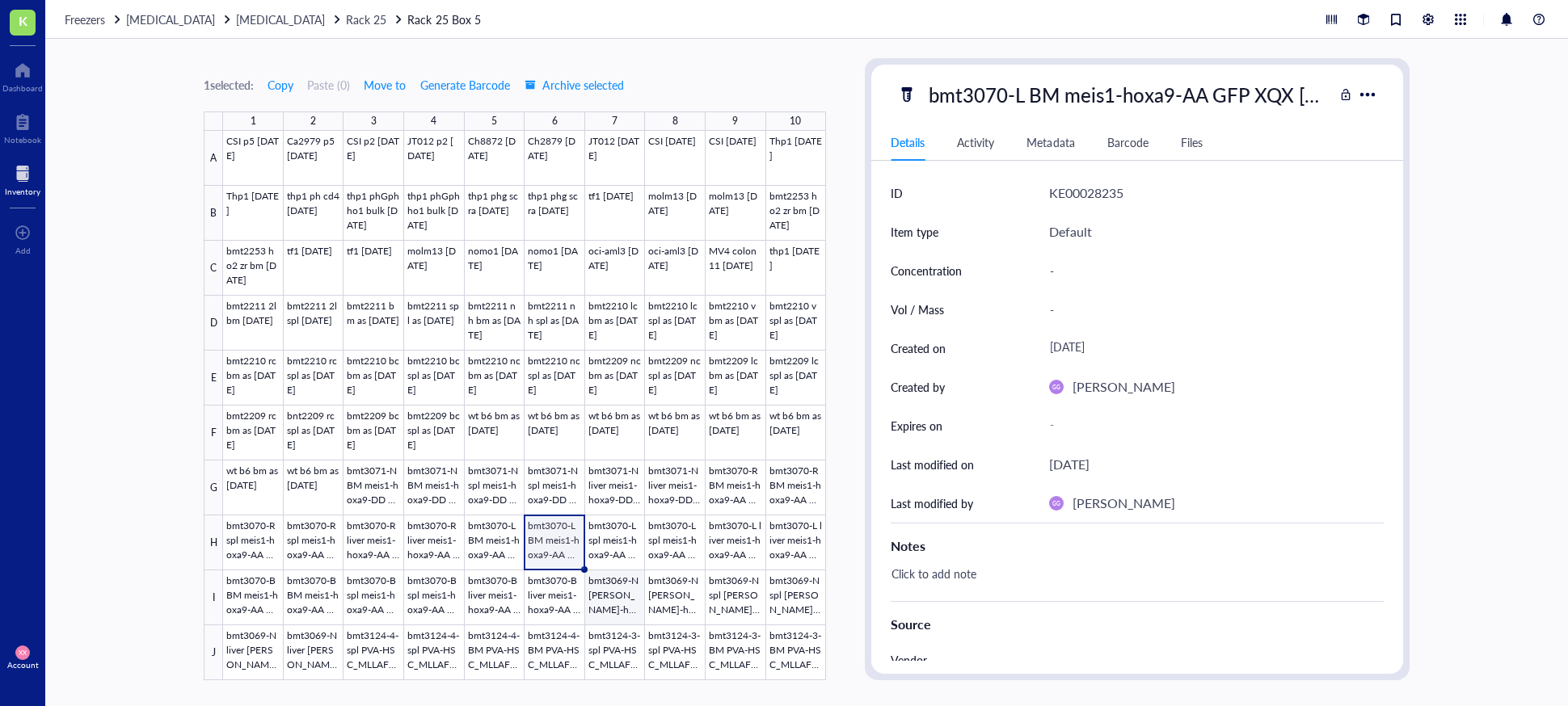
click at [625, 588] on div at bounding box center [524, 405] width 603 height 550
click at [707, 588] on div at bounding box center [524, 405] width 603 height 550
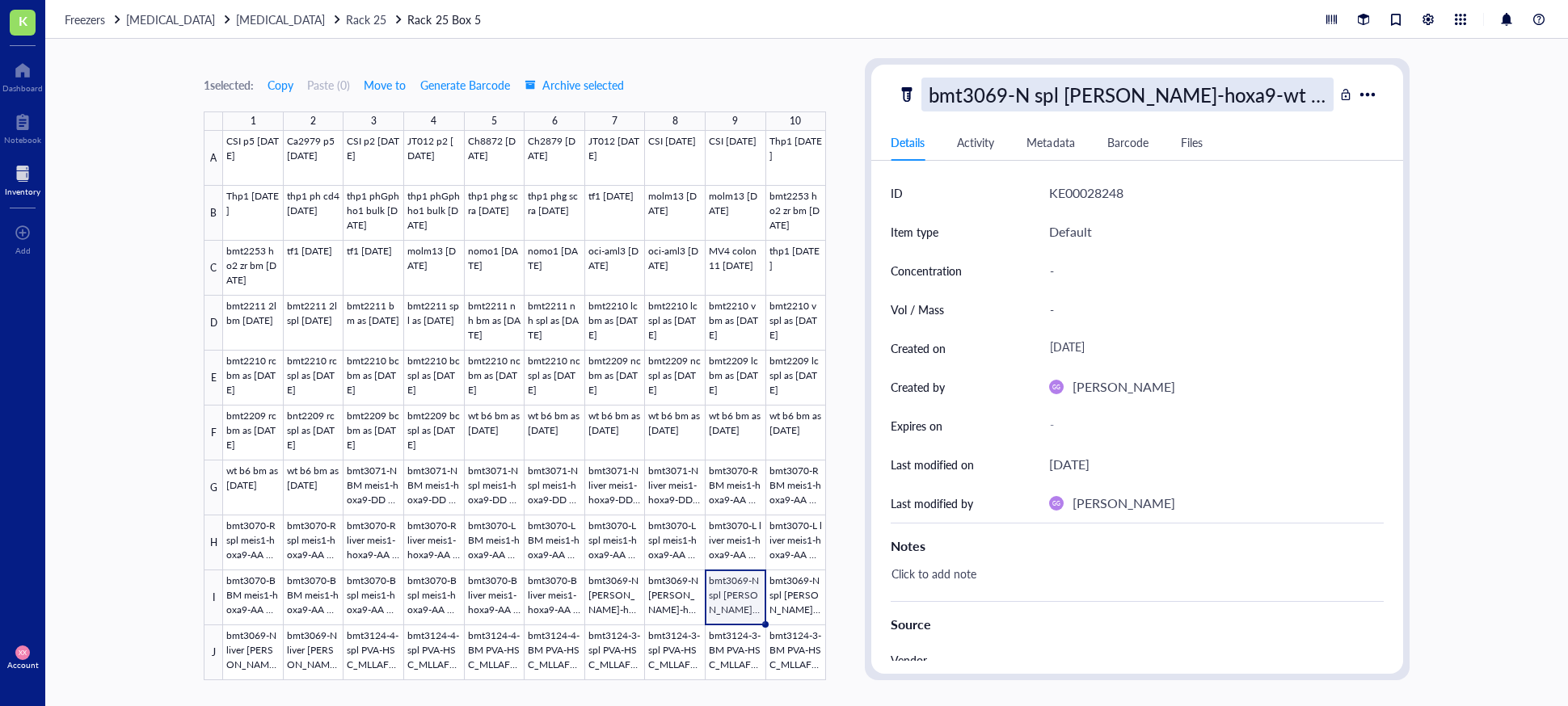
click at [1079, 102] on div "bmt3069-N spl [PERSON_NAME]-hoxa9-wt GFP XQX [DATE]" at bounding box center [1127, 94] width 412 height 34
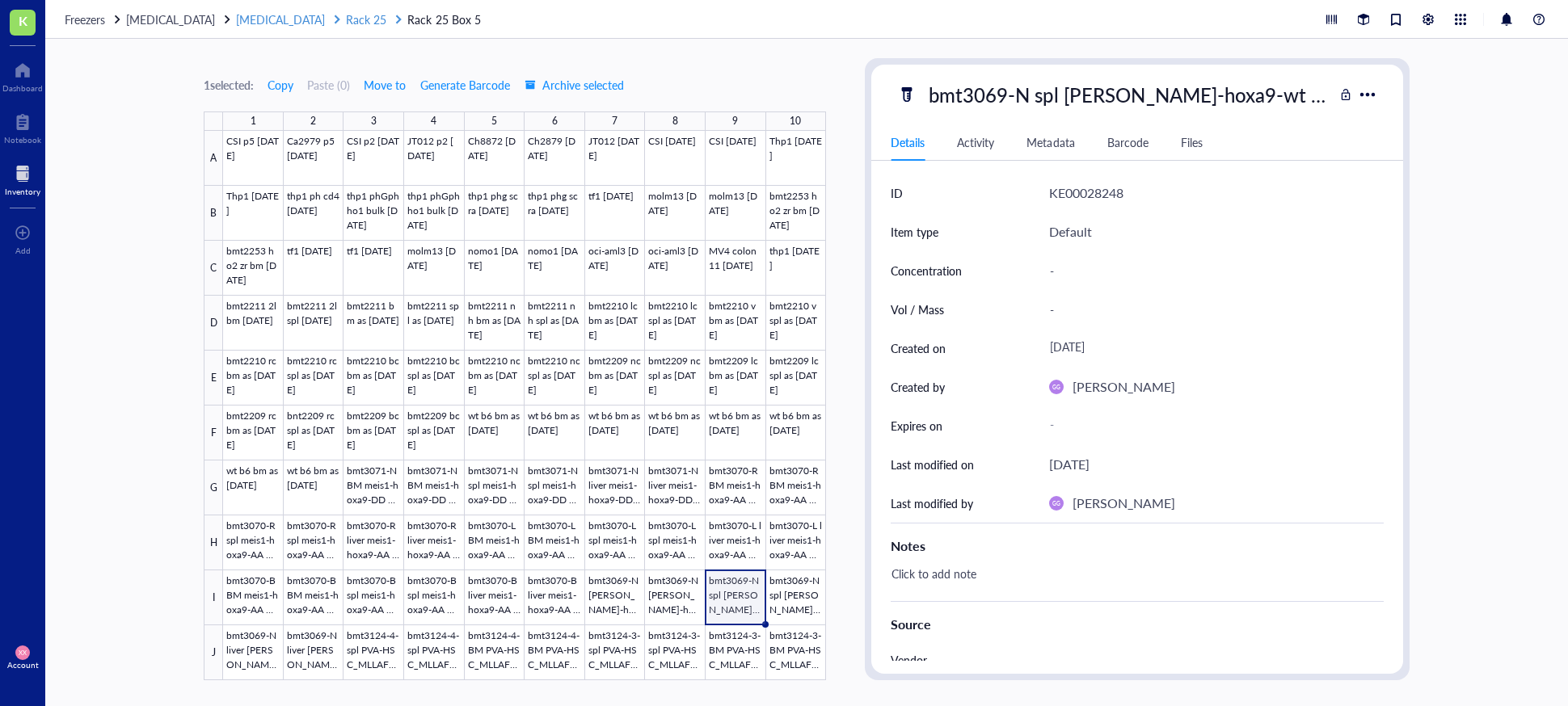
click at [346, 17] on span "Rack 25" at bounding box center [366, 19] width 40 height 16
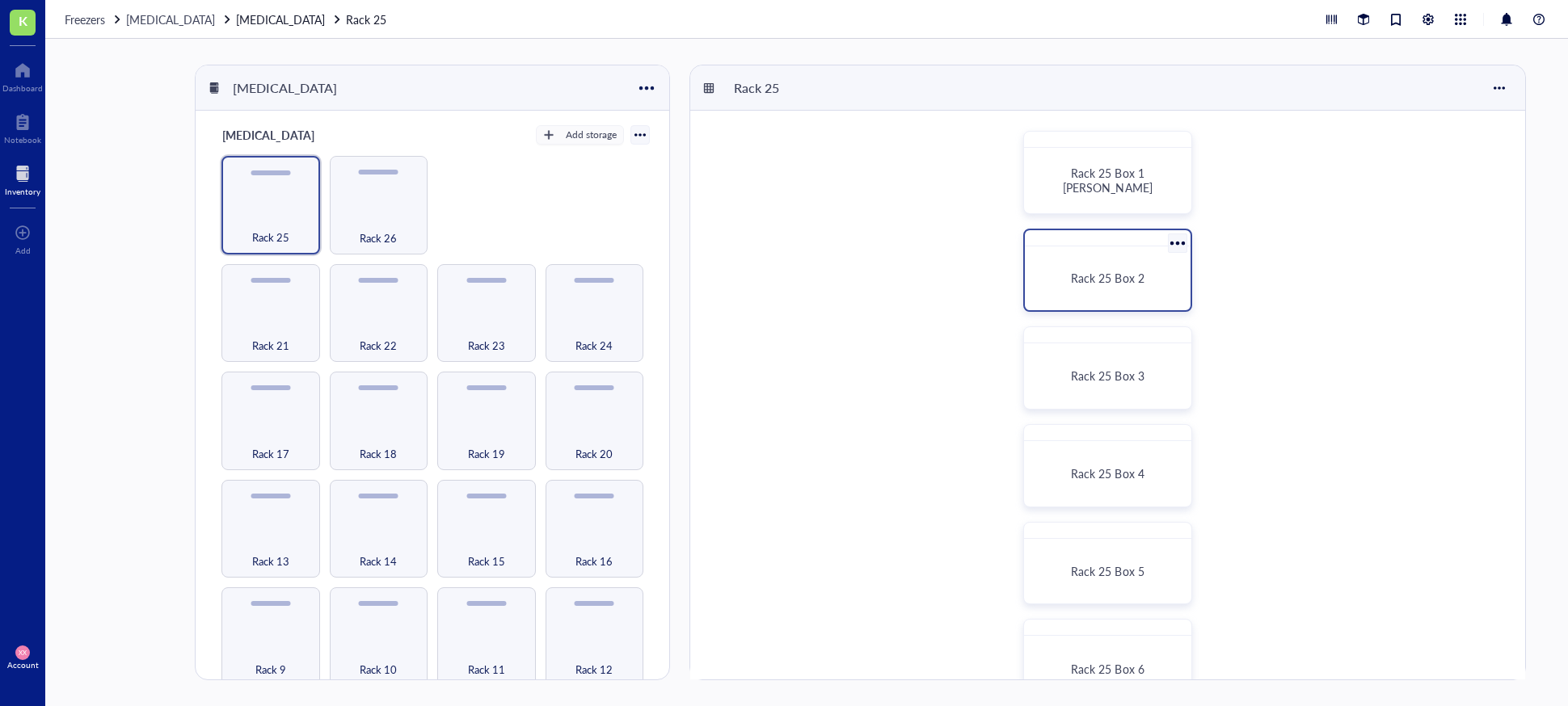
click at [1079, 287] on div "Rack 25 Box 2" at bounding box center [1109, 279] width 154 height 51
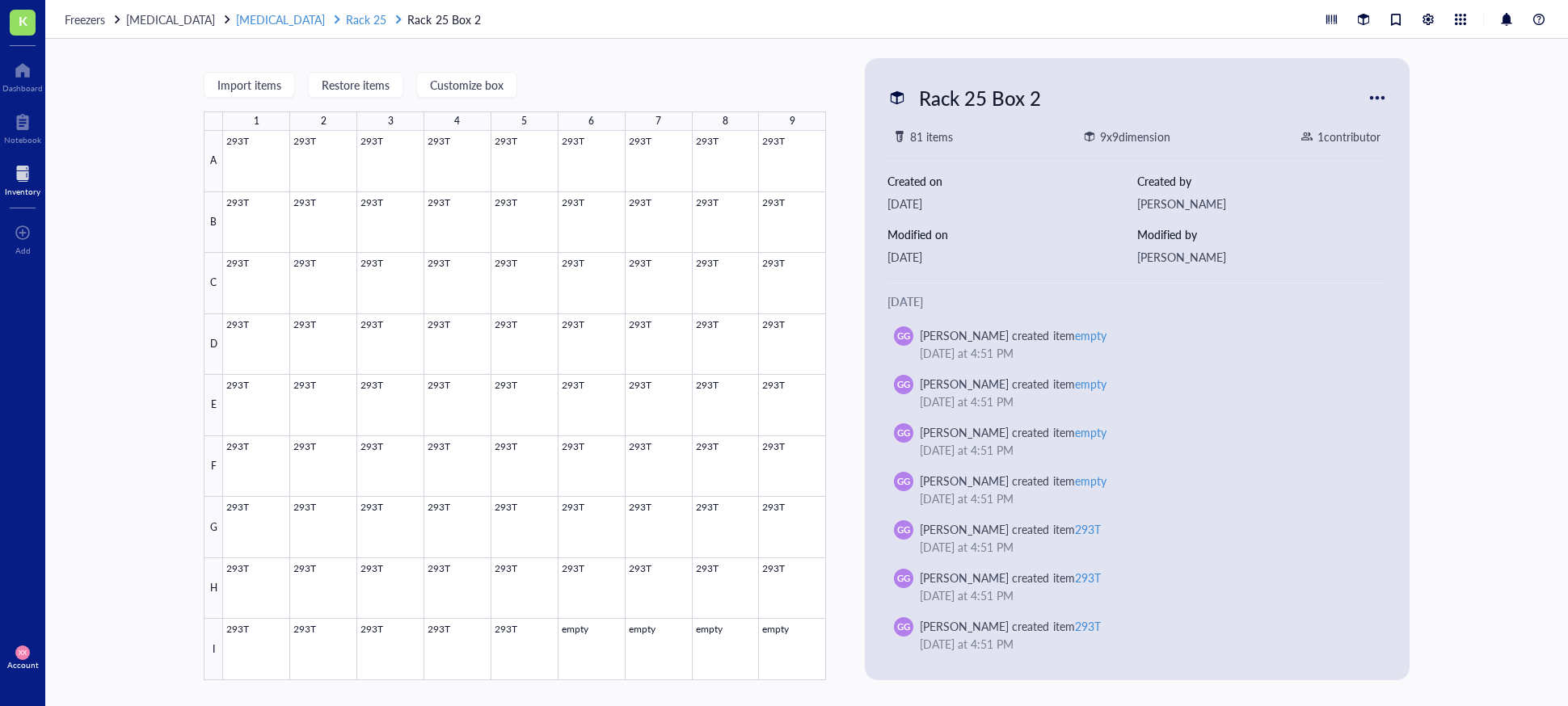
click at [346, 19] on span "Rack 25" at bounding box center [366, 19] width 40 height 16
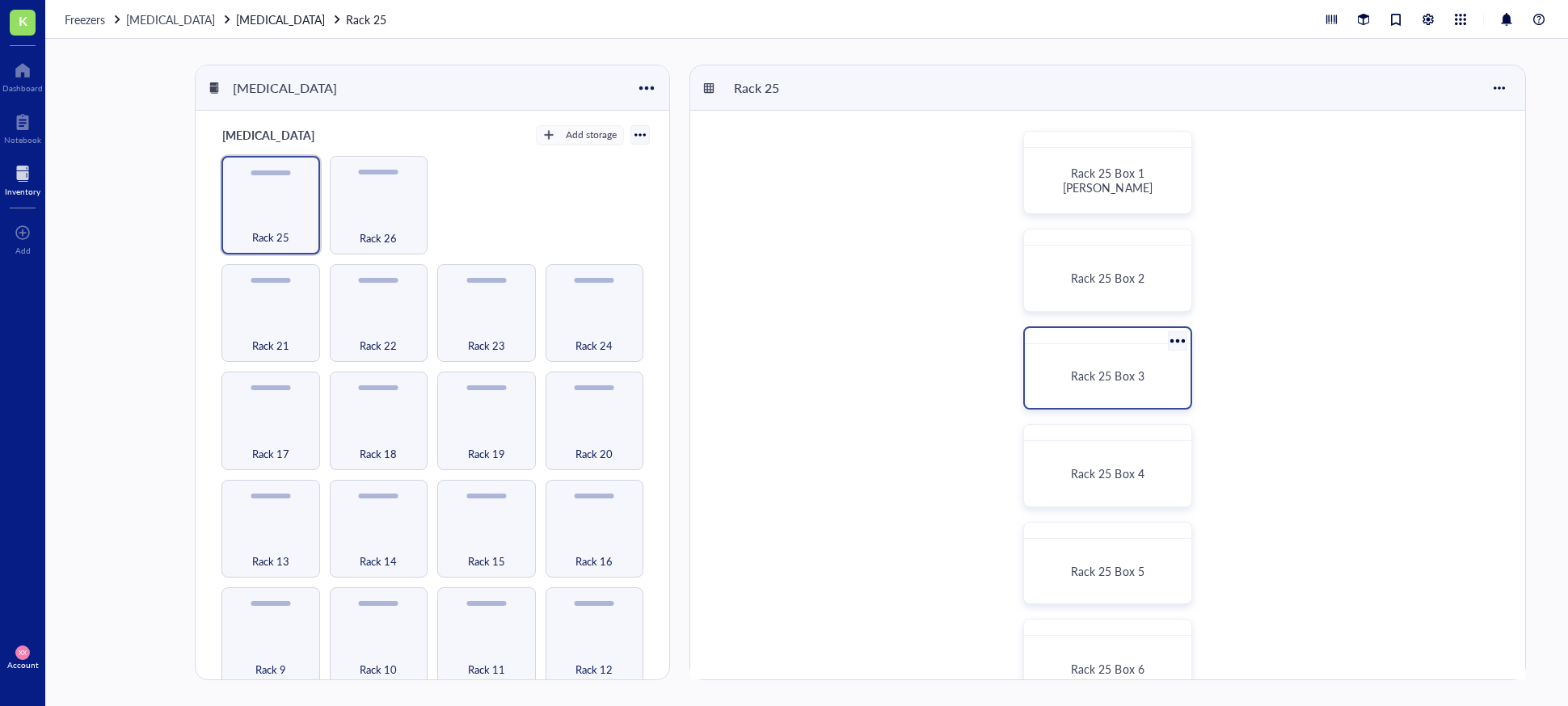
click at [1079, 363] on div "Rack 25 Box 3" at bounding box center [1109, 377] width 154 height 51
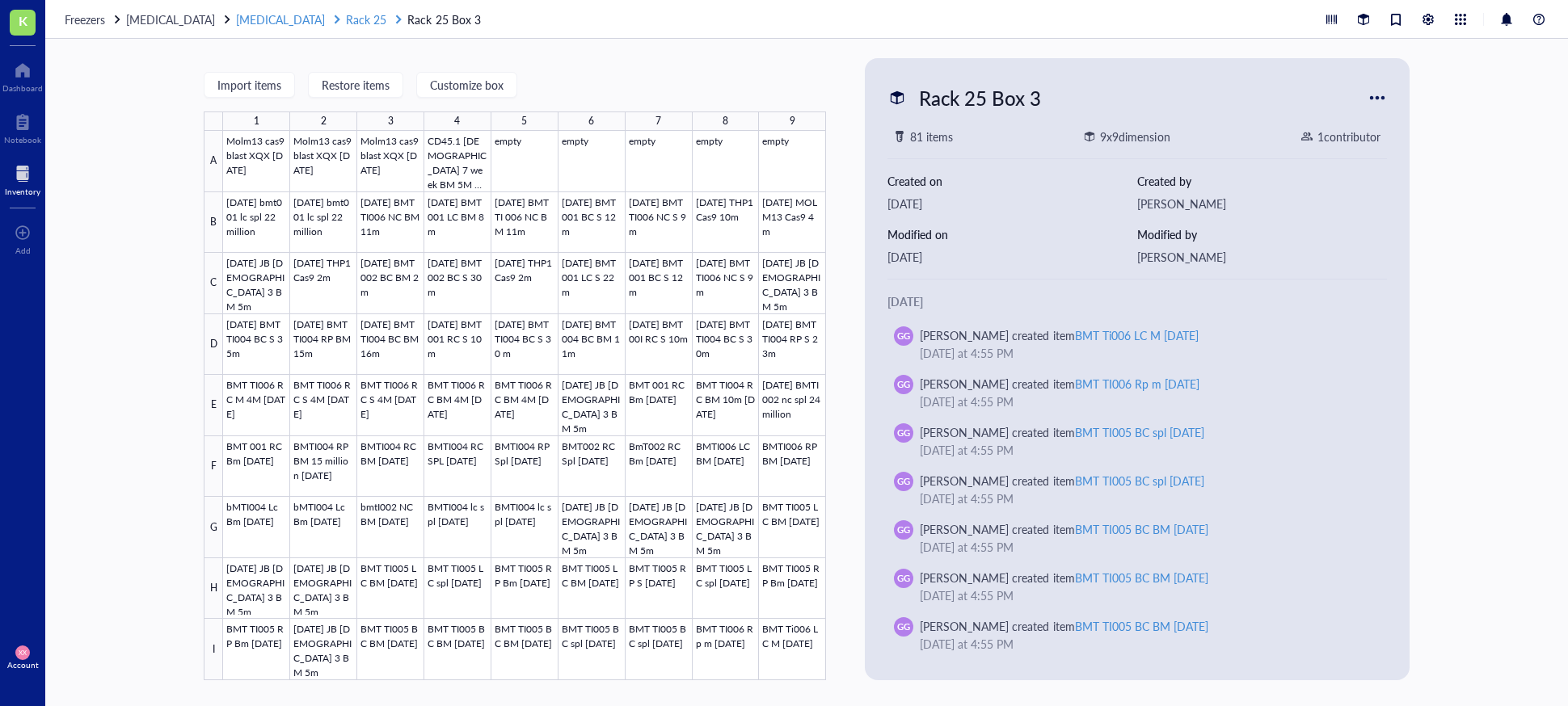
click at [346, 18] on span "Rack 25" at bounding box center [366, 19] width 40 height 16
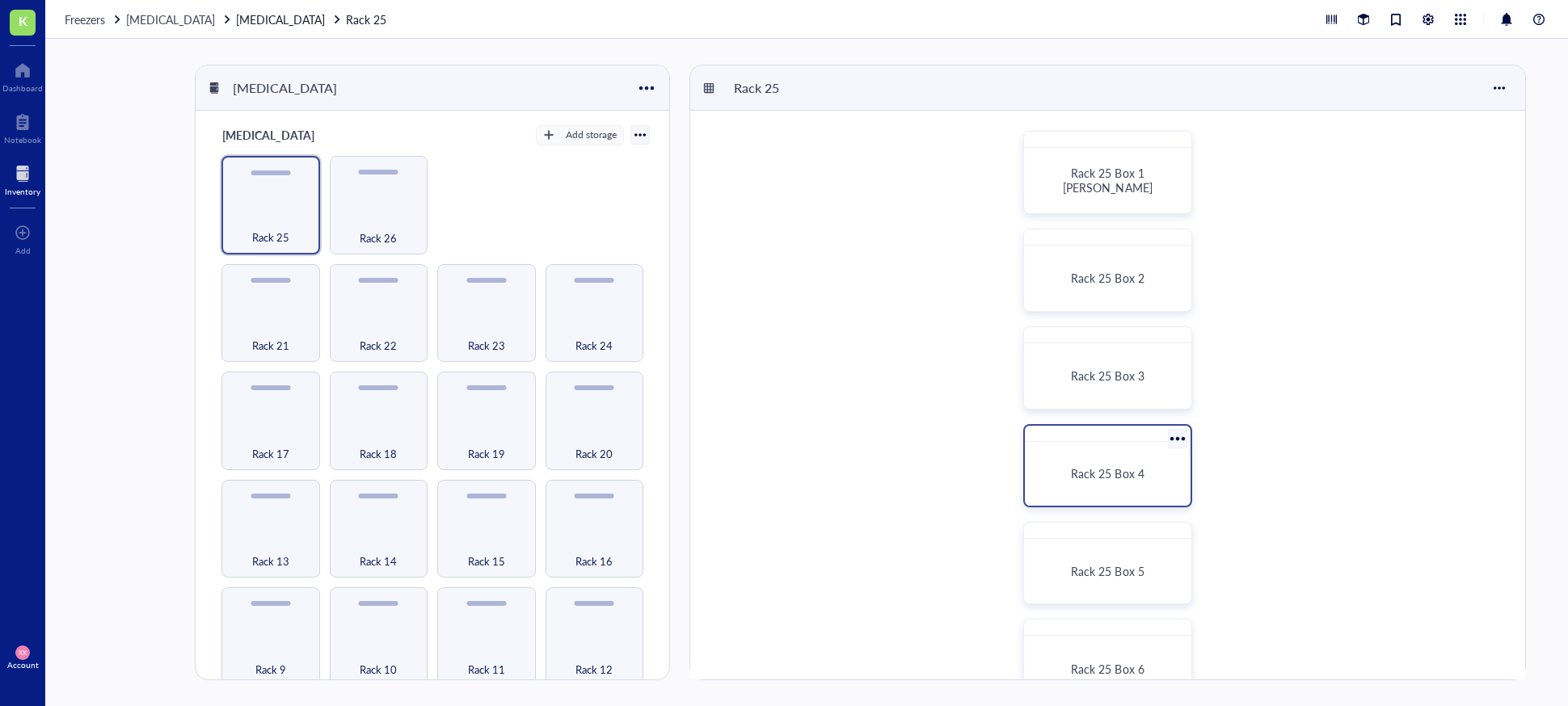
click at [1079, 465] on div "Rack 25 Box 4" at bounding box center [1109, 474] width 154 height 51
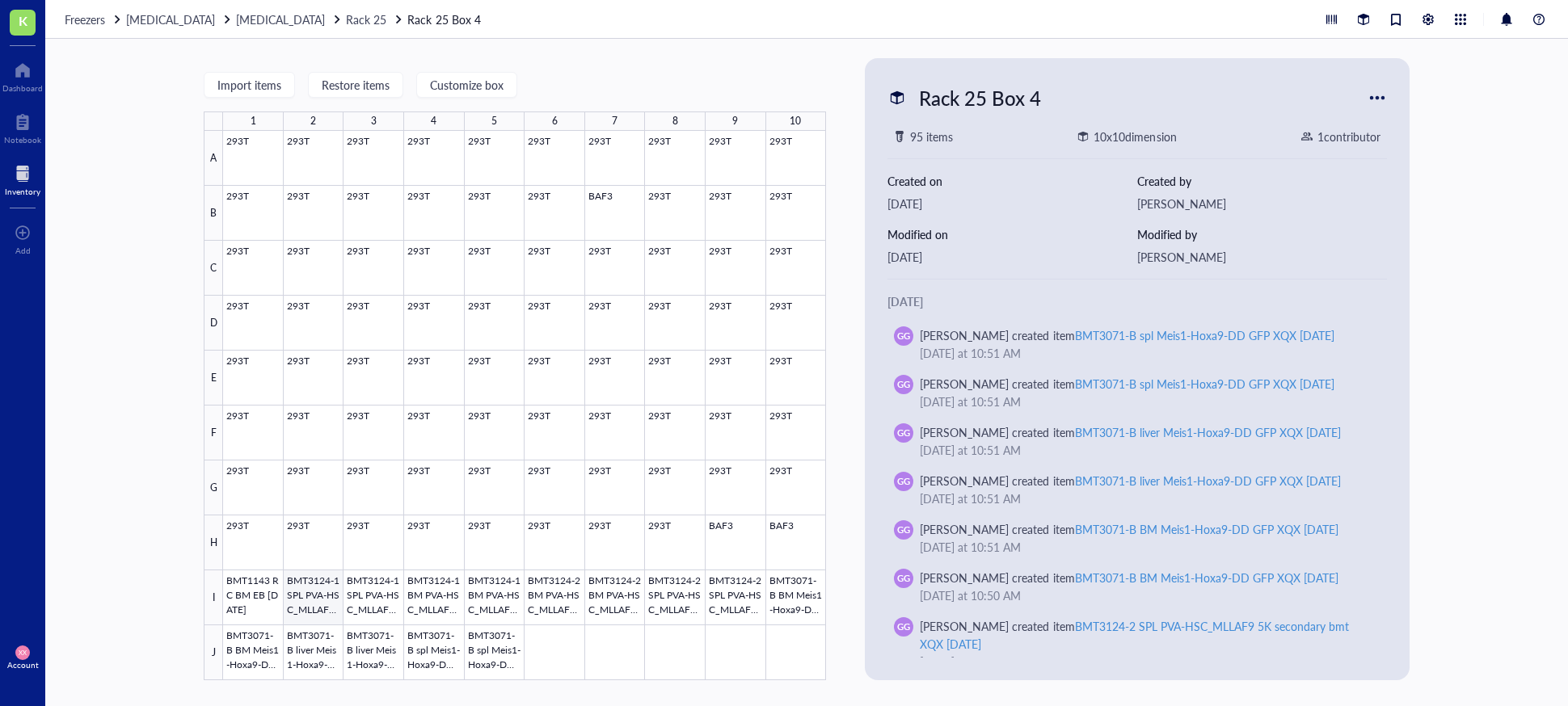
click at [306, 588] on div at bounding box center [524, 405] width 603 height 550
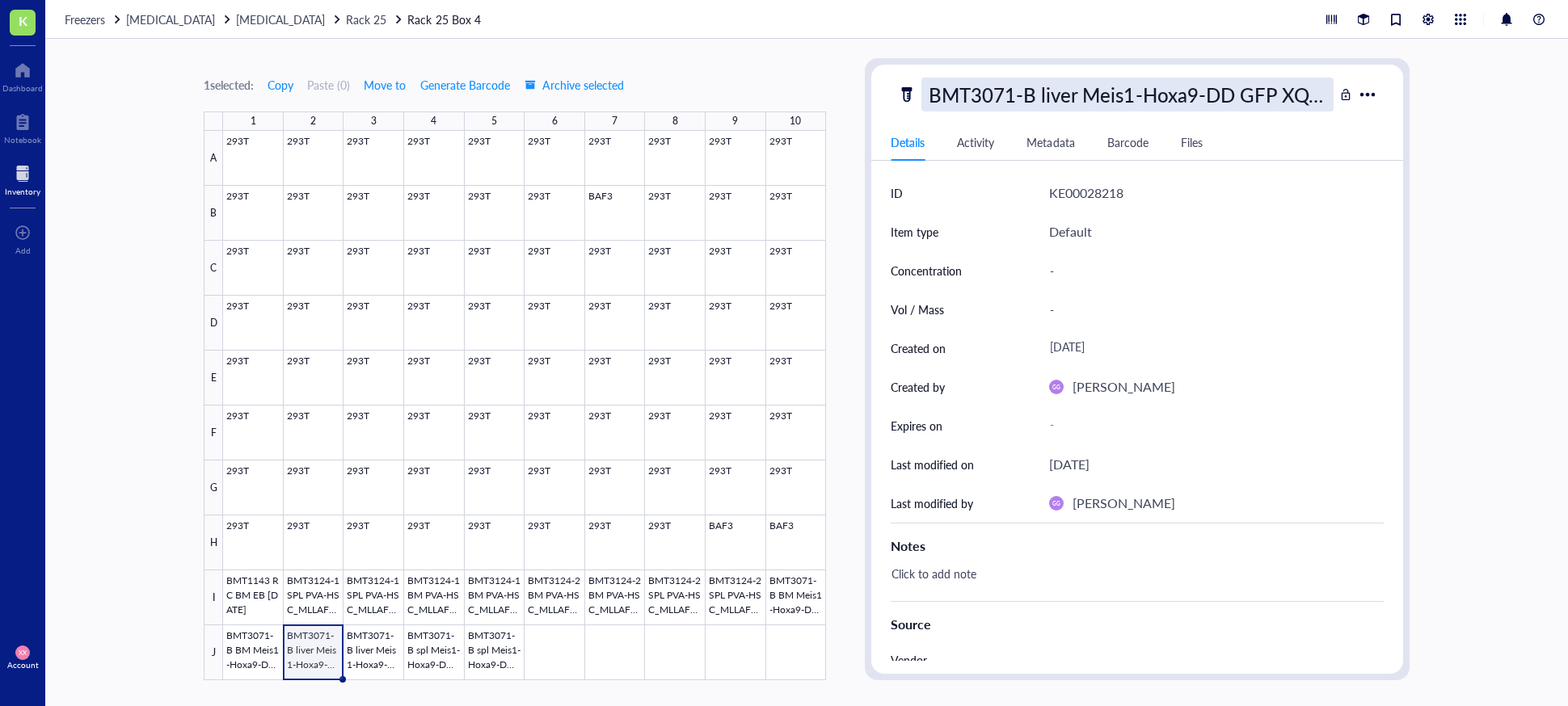
click at [1079, 102] on div "BMT3071-B liver Meis1-Hoxa9-DD GFP XQX [DATE]" at bounding box center [1127, 94] width 412 height 34
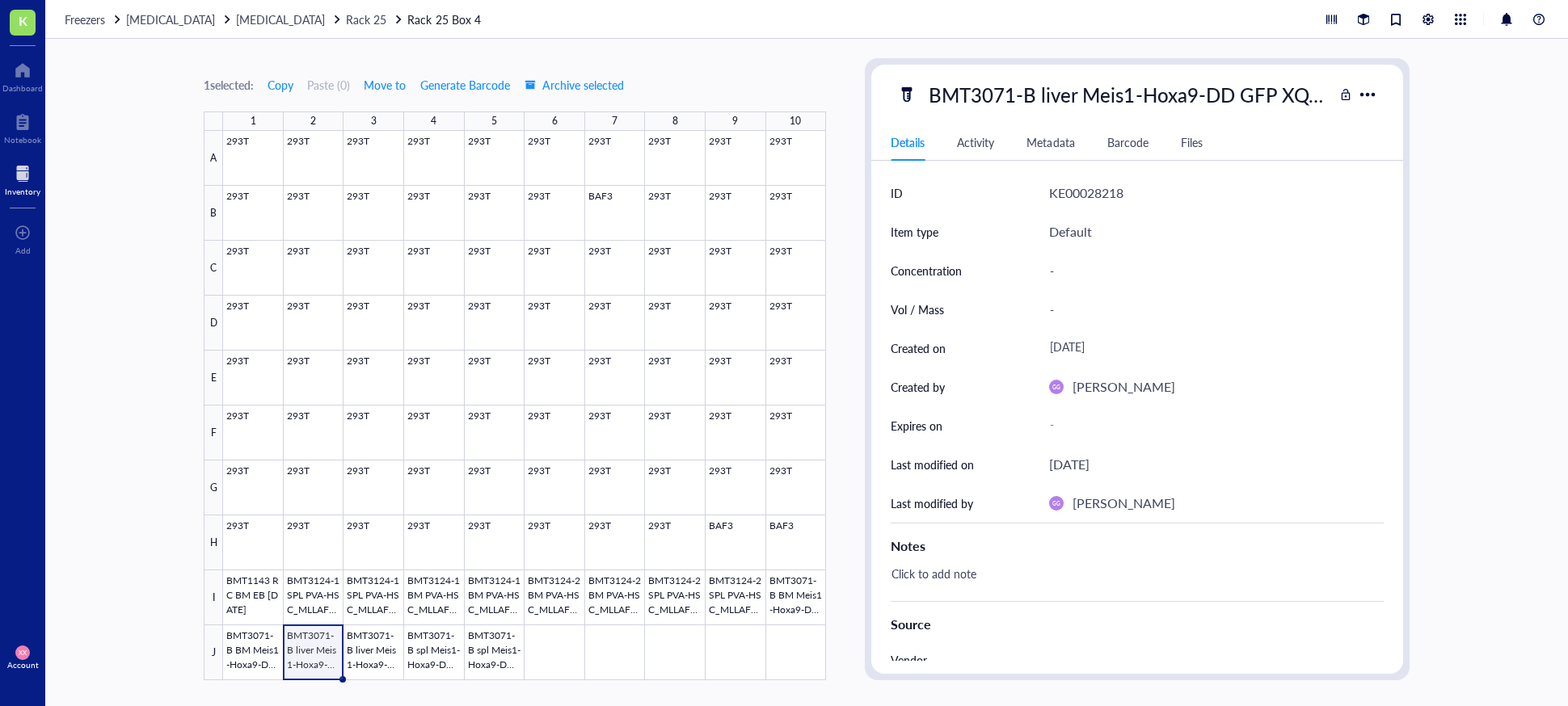
click at [1079, 588] on div "1 selected: Copy Paste ( 0 ) Move to Generate Barcode Archive selected 1 2 3 4 …" at bounding box center [806, 372] width 1523 height 668
click at [355, 25] on span "Rack 25" at bounding box center [366, 19] width 40 height 16
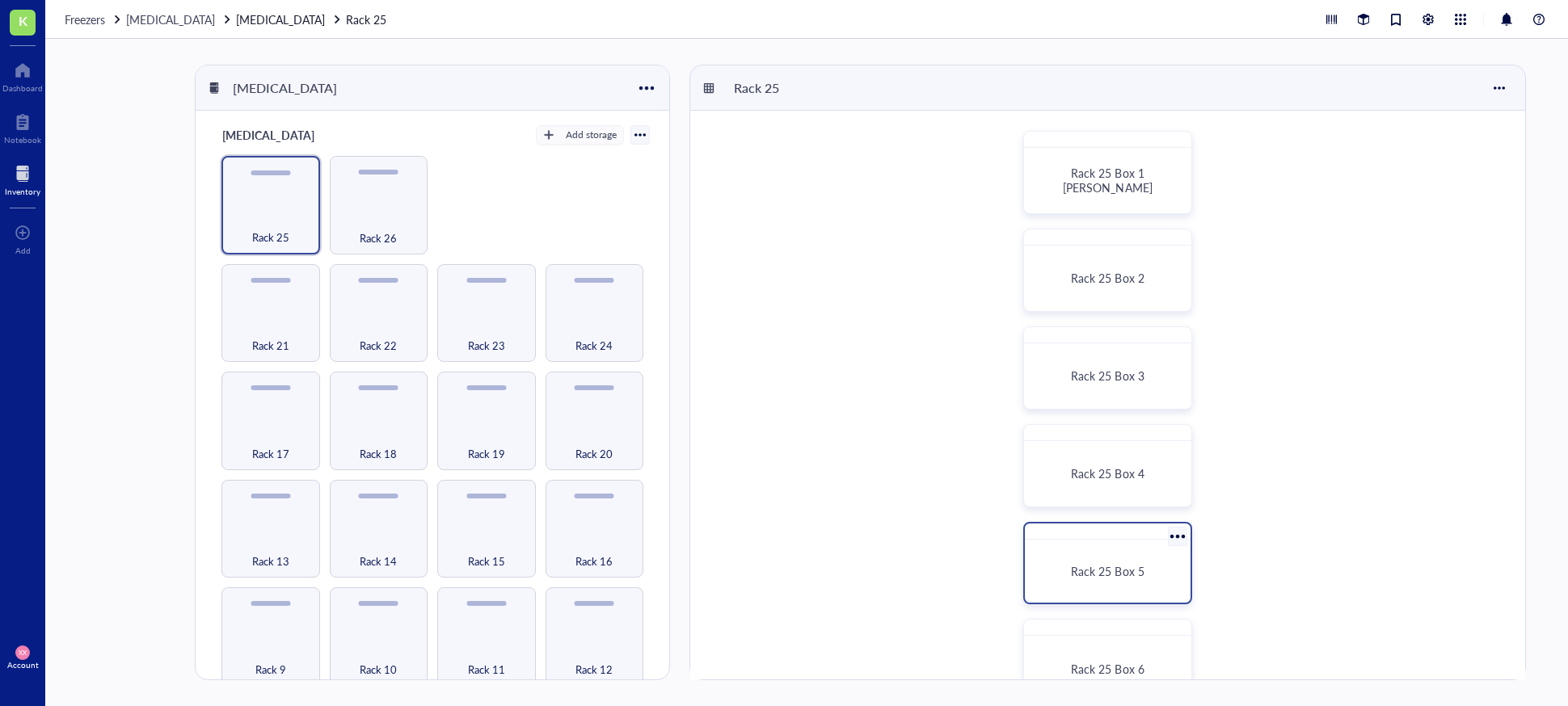
click at [1079, 566] on div "Rack 25 Box 5" at bounding box center [1109, 572] width 128 height 15
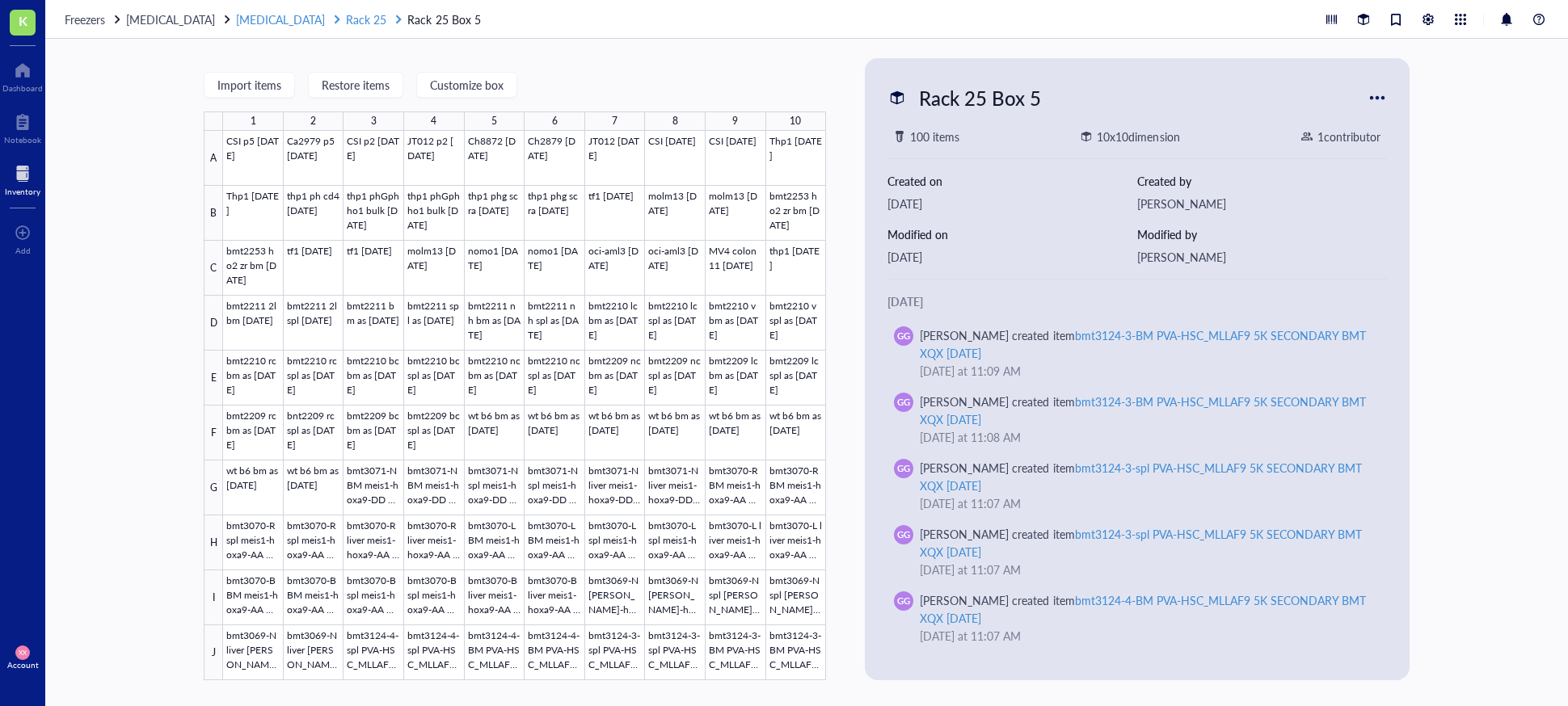
click at [347, 21] on span "Rack 25" at bounding box center [366, 19] width 40 height 16
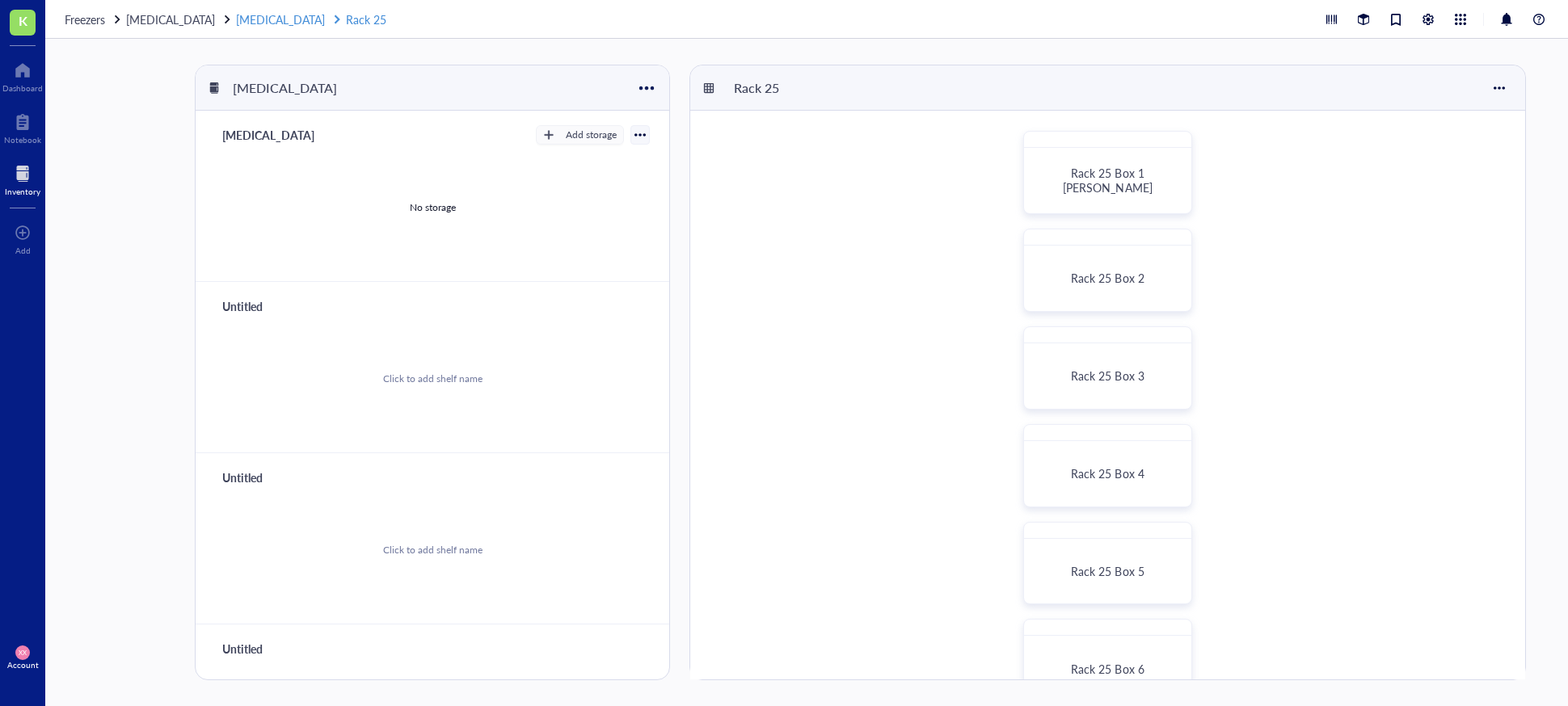
click at [267, 22] on link "[MEDICAL_DATA] Rack 25" at bounding box center [313, 18] width 154 height 17
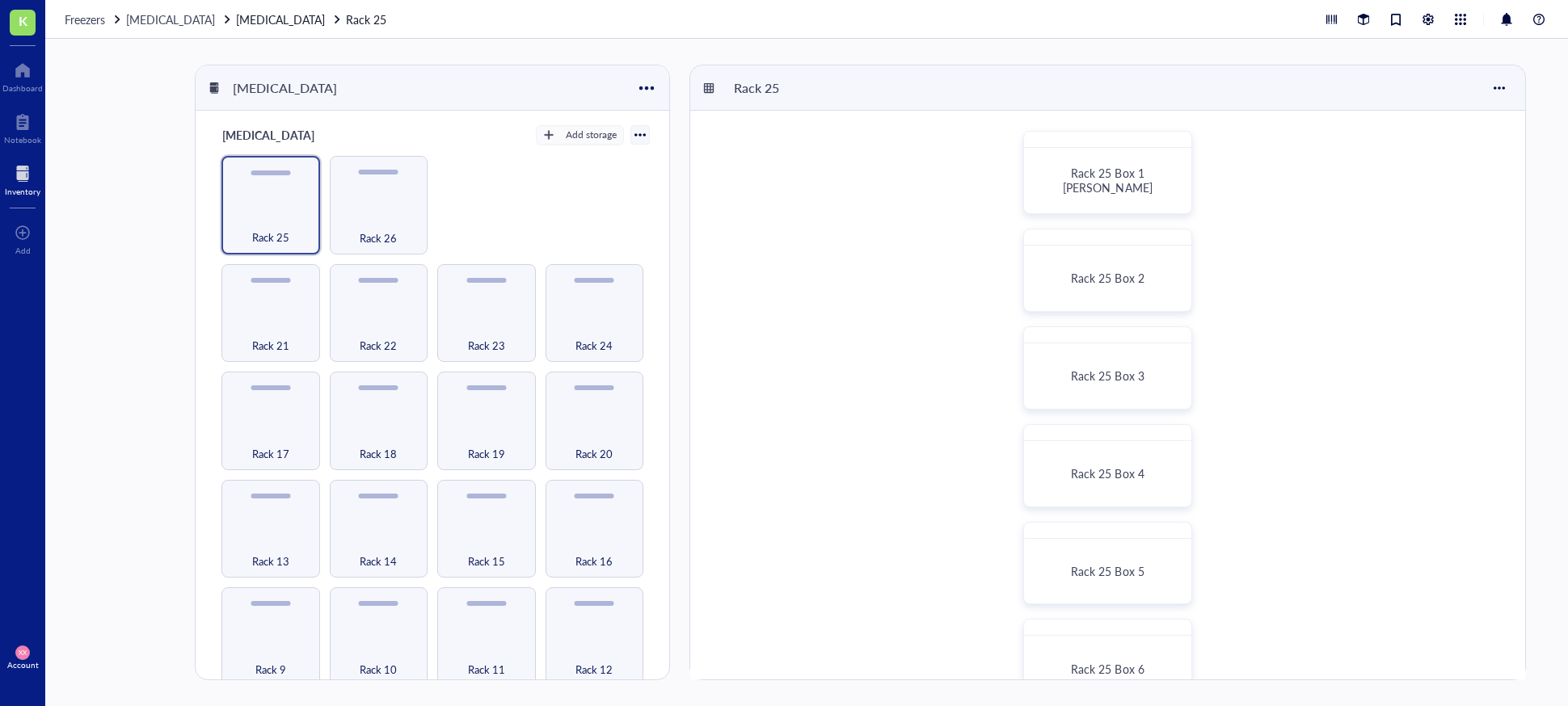
drag, startPoint x: 26, startPoint y: 183, endPoint x: 41, endPoint y: 174, distance: 17.5
click at [27, 183] on div at bounding box center [22, 174] width 36 height 26
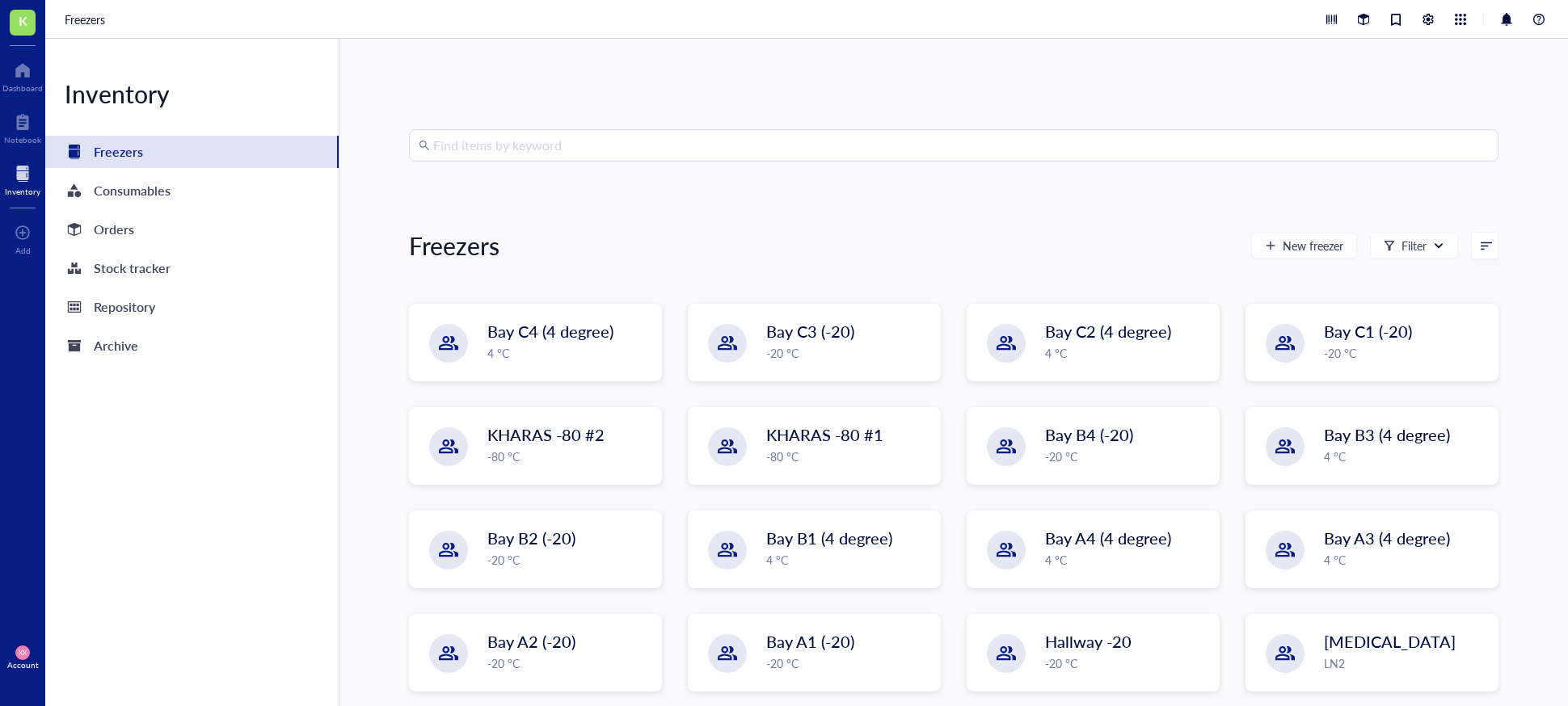
click at [478, 144] on input "search" at bounding box center [961, 145] width 1056 height 31
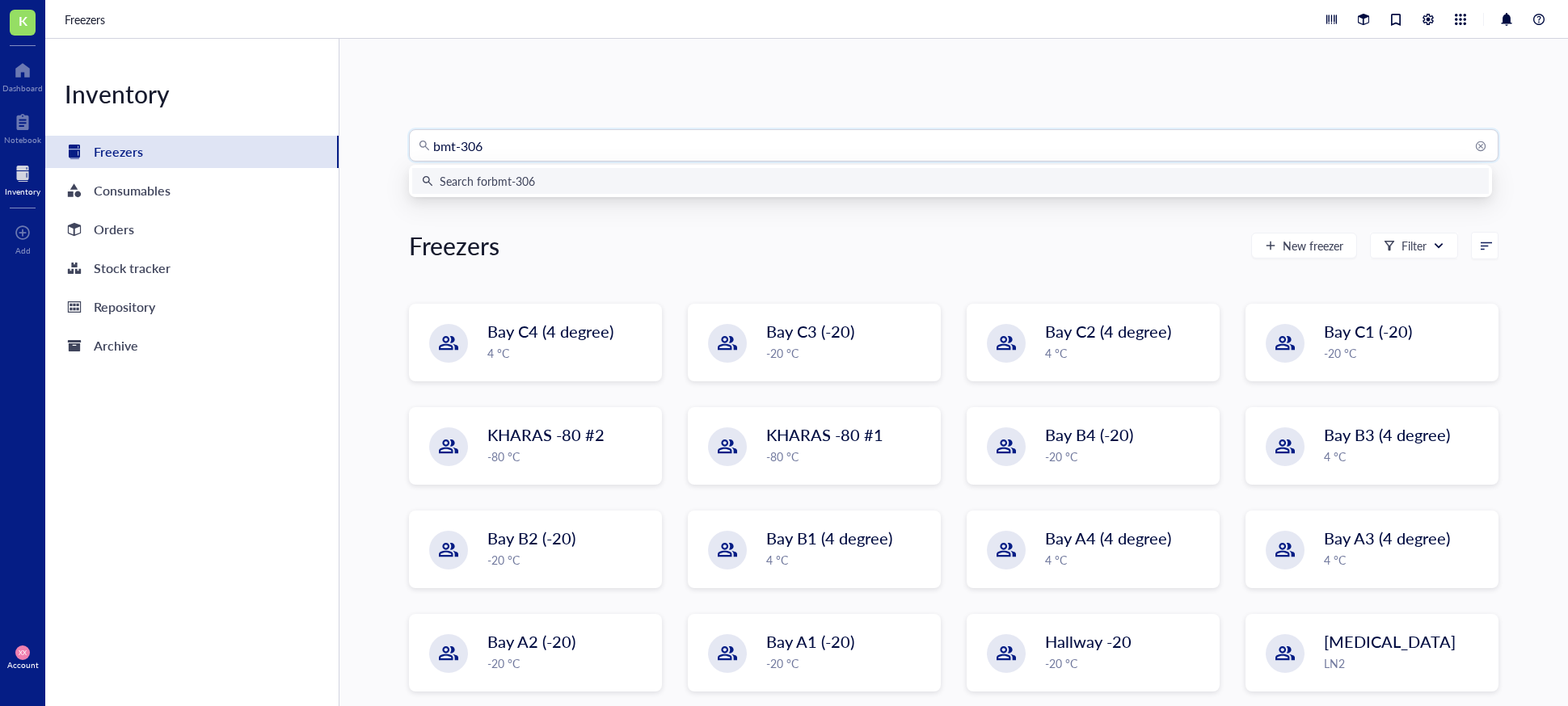
type input "bmt-3069"
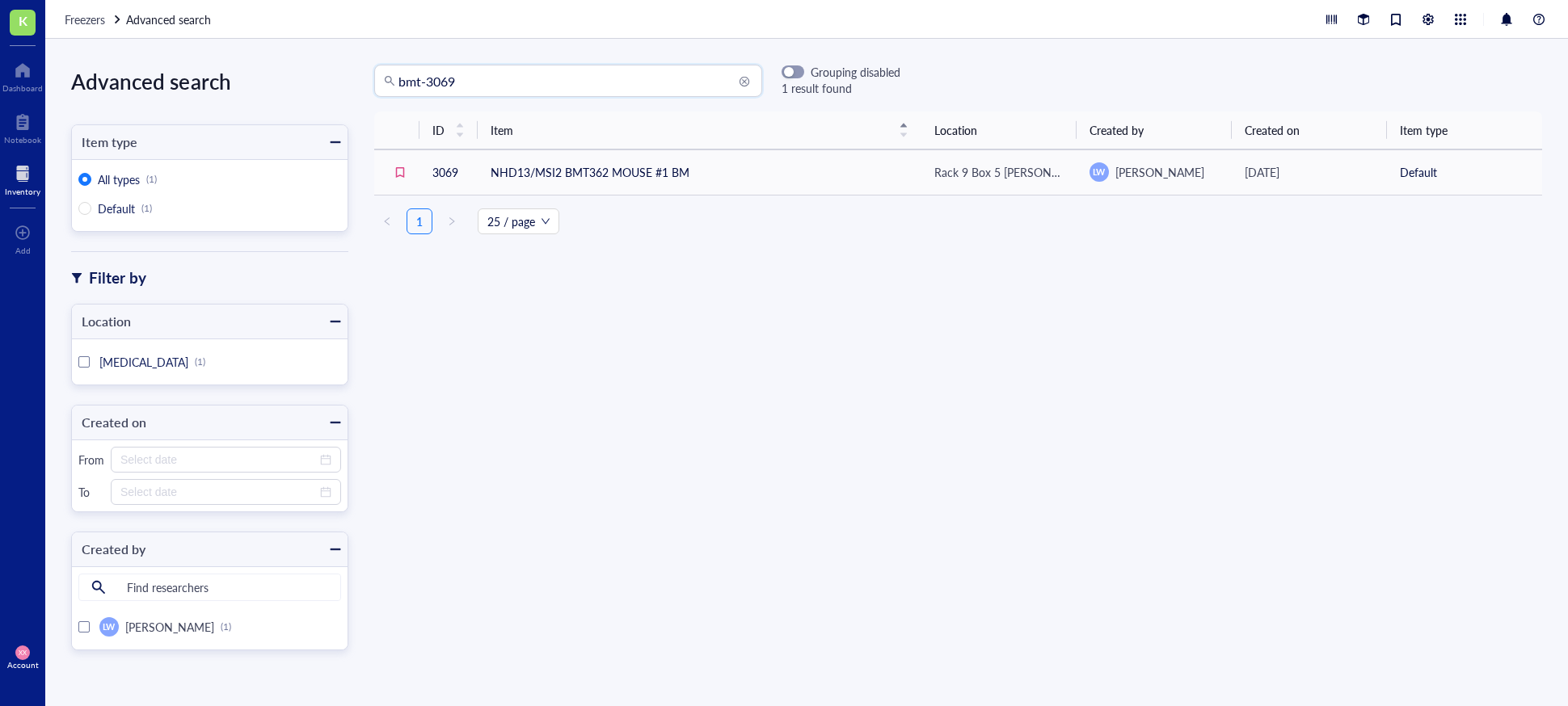
drag, startPoint x: 425, startPoint y: 81, endPoint x: 470, endPoint y: 107, distance: 52.0
click at [421, 84] on input "bmt-3069" at bounding box center [575, 81] width 354 height 31
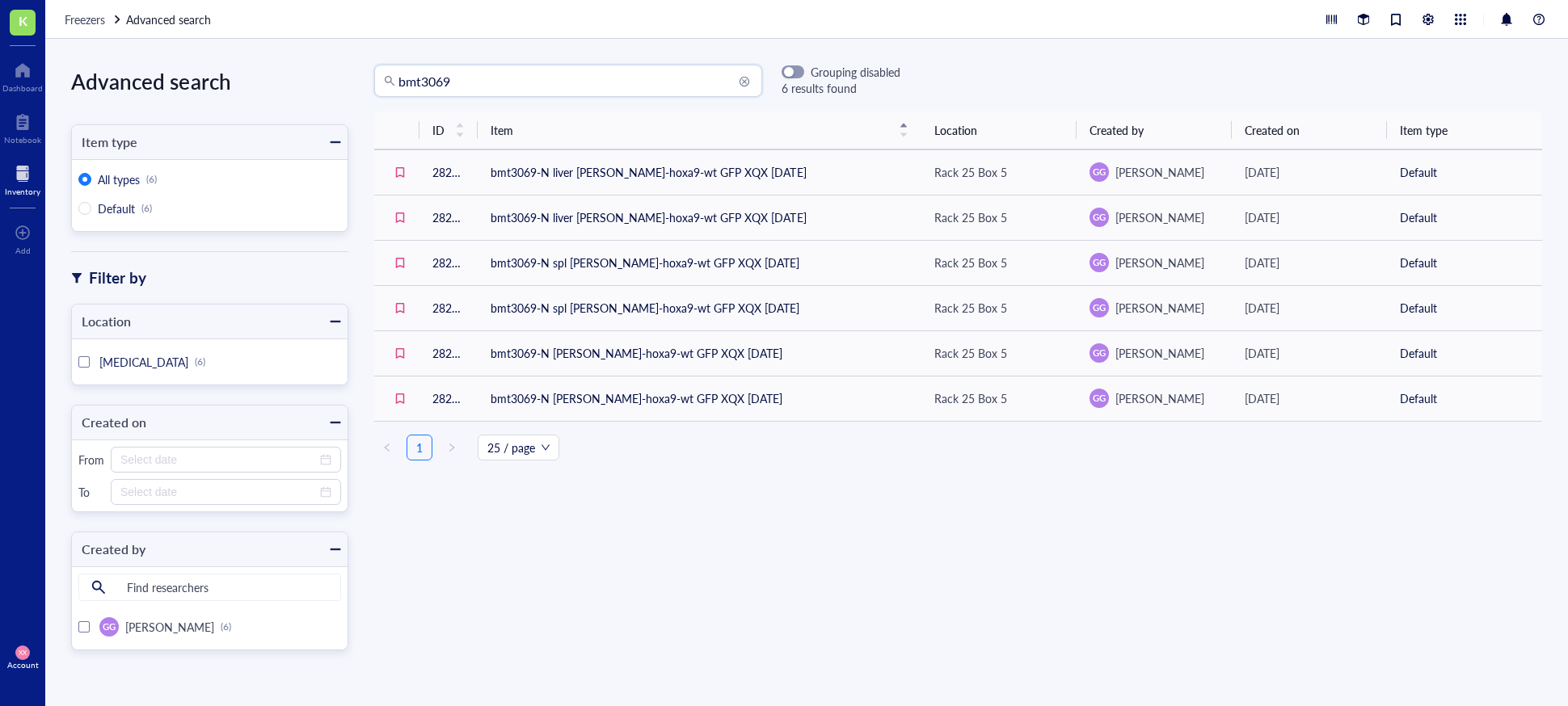
drag, startPoint x: 439, startPoint y: 82, endPoint x: 504, endPoint y: 82, distance: 65.0
click at [504, 82] on input "bmt3069" at bounding box center [575, 81] width 354 height 31
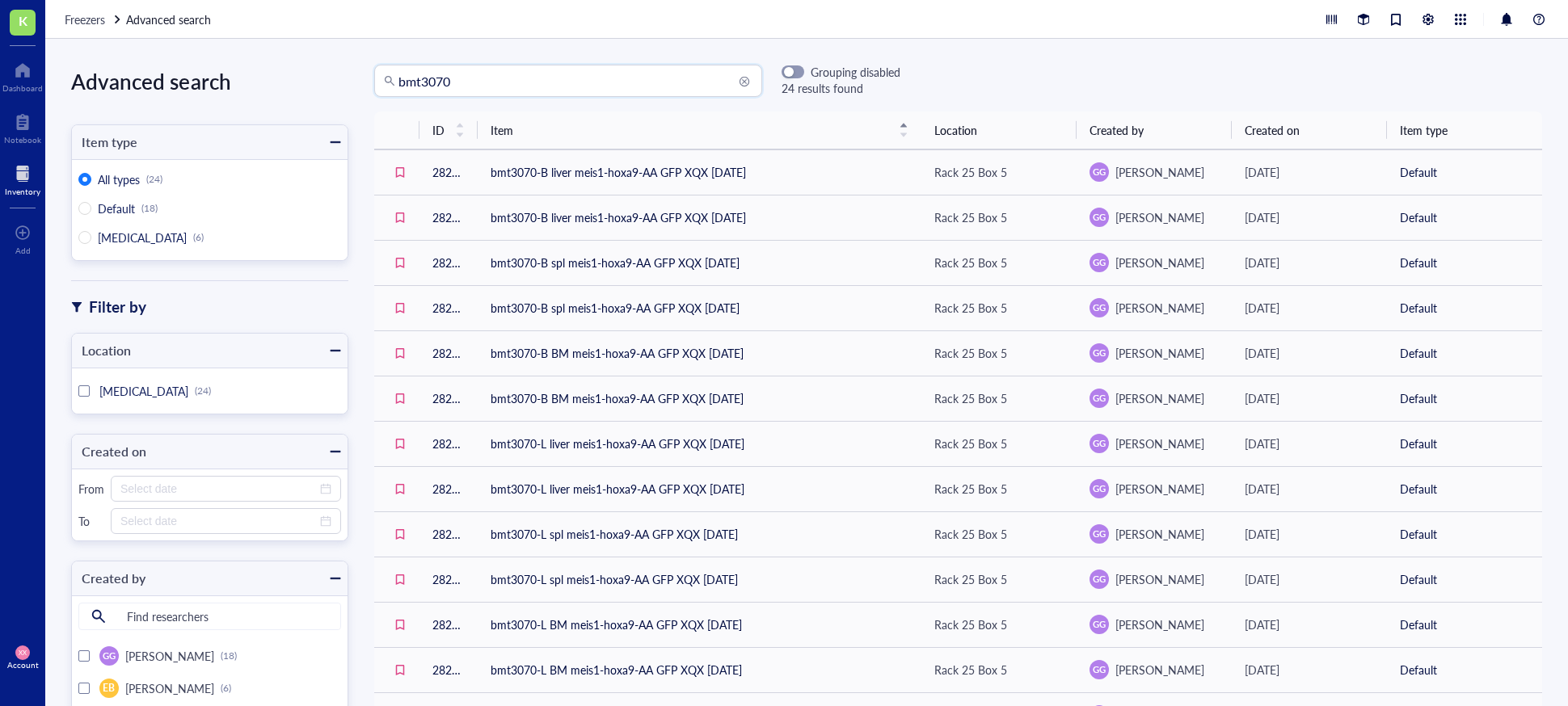
drag, startPoint x: 441, startPoint y: 80, endPoint x: 492, endPoint y: 80, distance: 51.0
click at [492, 80] on input "bmt3070" at bounding box center [575, 81] width 354 height 31
type input "bmt3071"
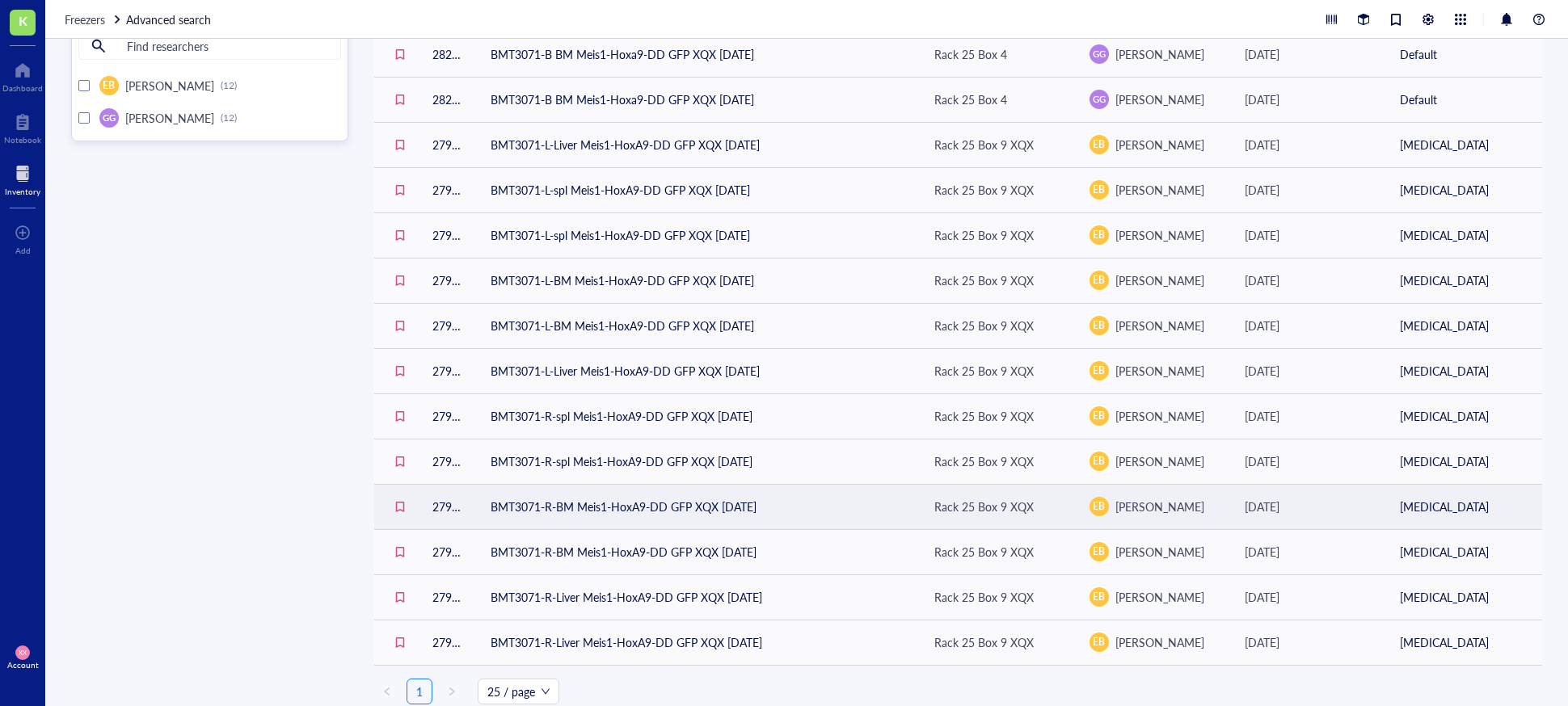
scroll to position [581, 0]
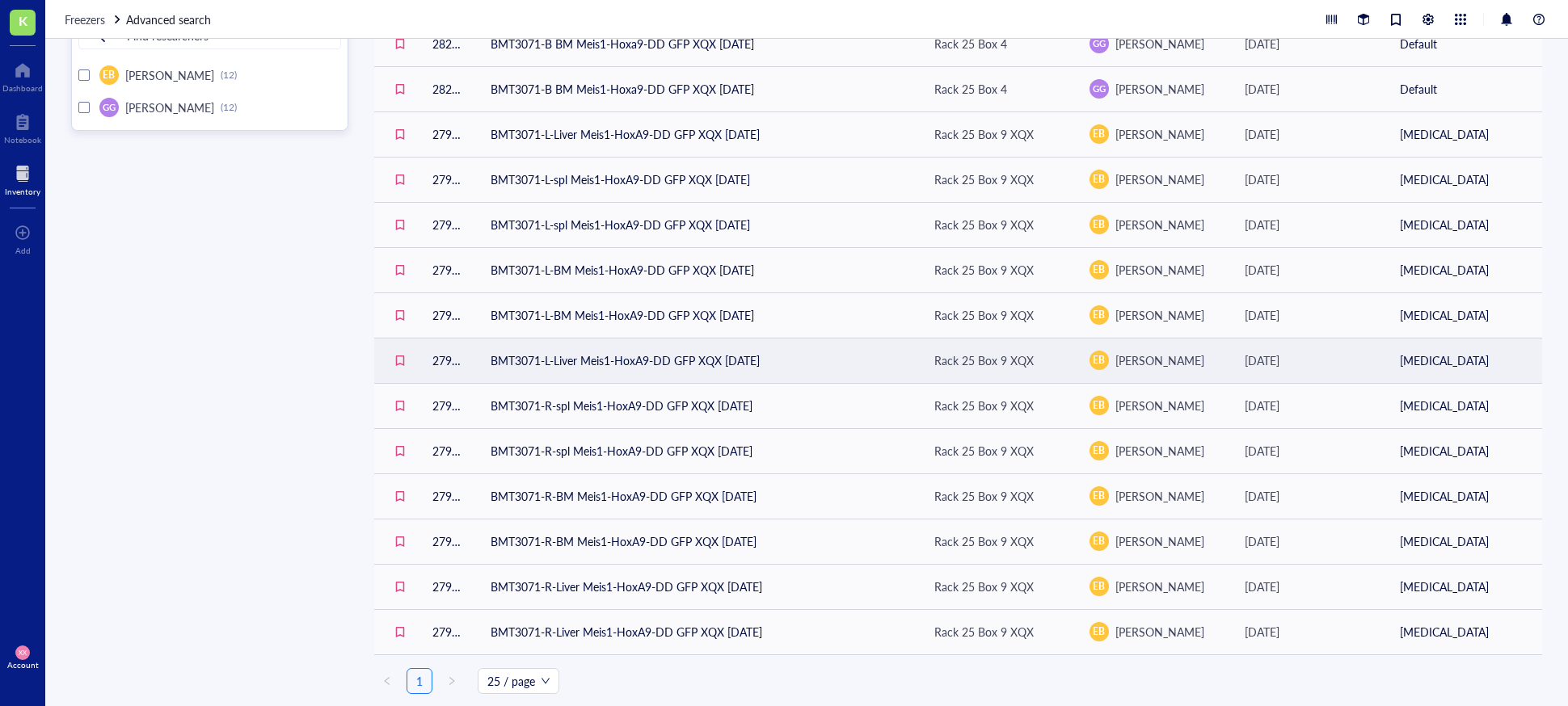
click at [685, 363] on td "BMT3071-L-Liver Meis1-HoxA9-DD GFP XQX [DATE]" at bounding box center [699, 359] width 444 height 45
